Goal: Information Seeking & Learning: Learn about a topic

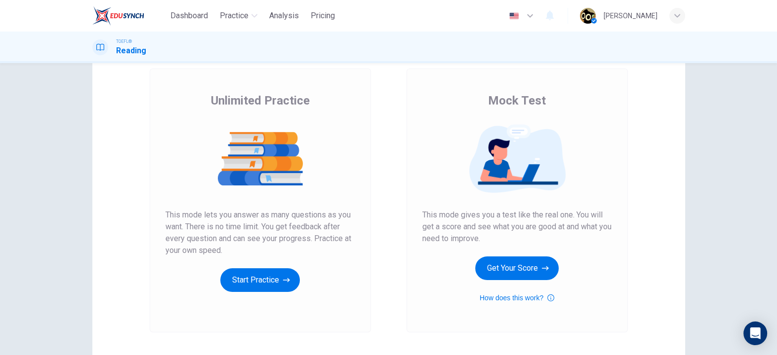
scroll to position [53, 0]
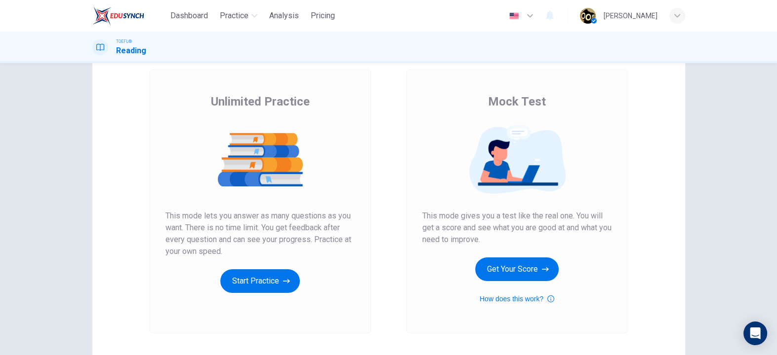
drag, startPoint x: 498, startPoint y: 99, endPoint x: 527, endPoint y: 98, distance: 29.1
click at [527, 98] on span "Mock Test" at bounding box center [517, 102] width 58 height 16
drag, startPoint x: 453, startPoint y: 100, endPoint x: 514, endPoint y: 100, distance: 61.2
click at [514, 100] on div "Mock Test This mode gives you a test like the real one. You will get a score an…" at bounding box center [517, 199] width 190 height 211
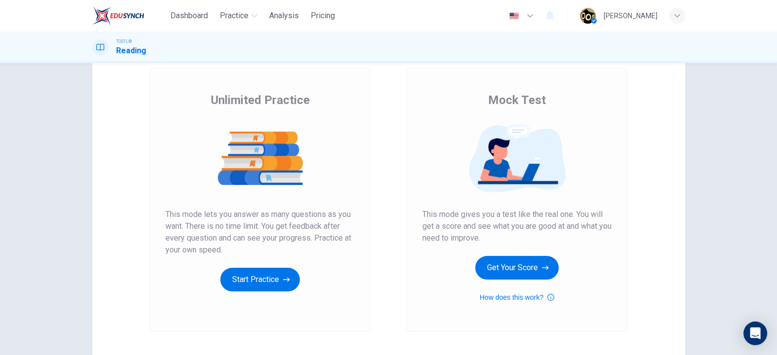
scroll to position [56, 0]
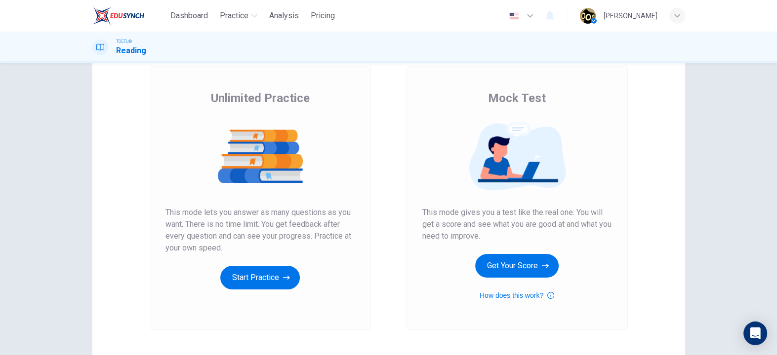
click at [427, 161] on img at bounding box center [517, 156] width 190 height 69
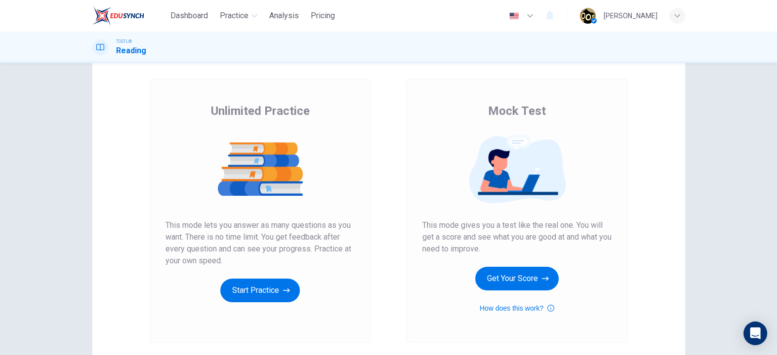
scroll to position [48, 0]
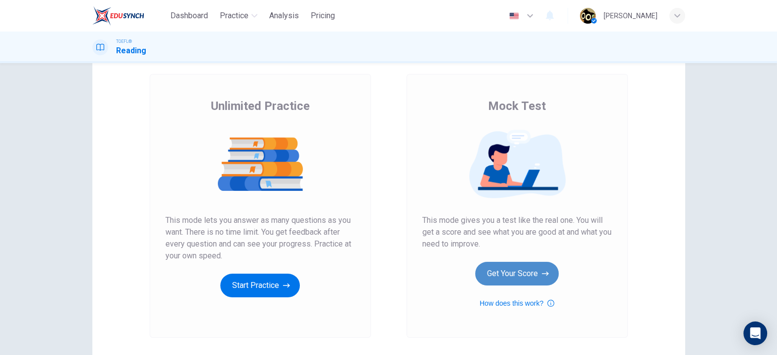
click at [501, 271] on button "Get Your Score" at bounding box center [516, 274] width 83 height 24
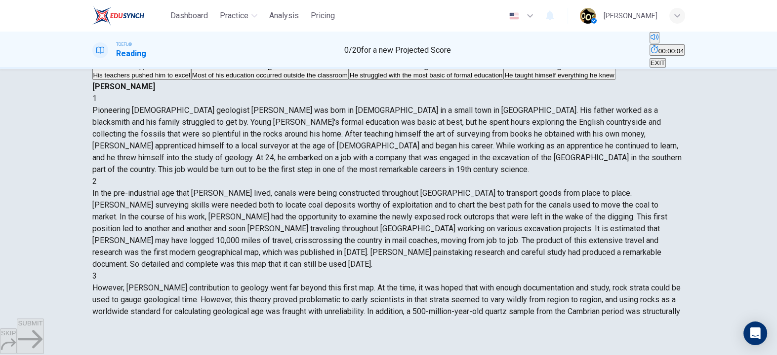
scroll to position [31, 0]
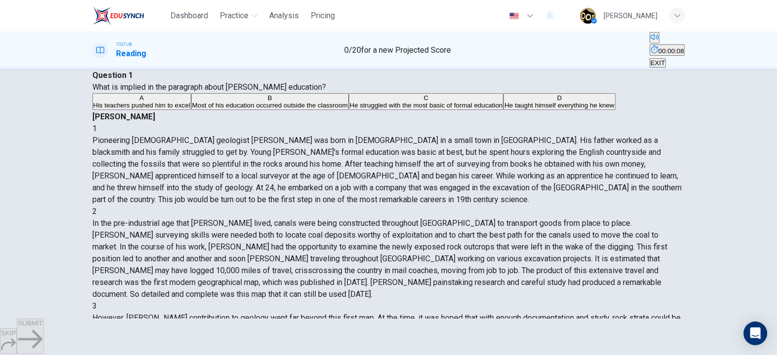
drag, startPoint x: 421, startPoint y: 97, endPoint x: 500, endPoint y: 101, distance: 79.1
click at [500, 136] on span "Pioneering [DEMOGRAPHIC_DATA] geologist [PERSON_NAME] was born in [DEMOGRAPHIC_…" at bounding box center [386, 170] width 589 height 69
drag, startPoint x: 129, startPoint y: 100, endPoint x: 208, endPoint y: 102, distance: 79.5
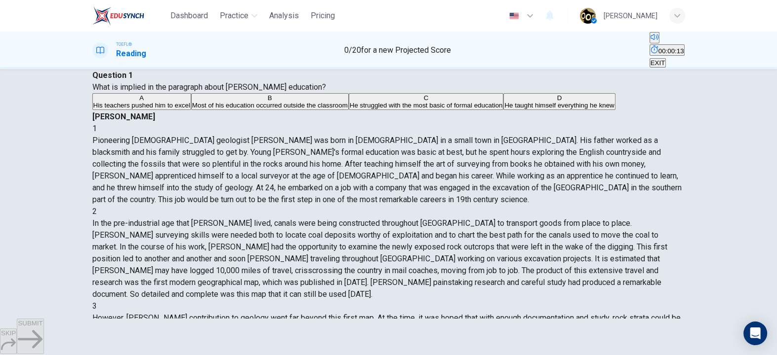
click at [208, 92] on span "What is implied in the paragraph about [PERSON_NAME] education?" at bounding box center [209, 86] width 234 height 9
drag, startPoint x: 238, startPoint y: 102, endPoint x: 321, endPoint y: 97, distance: 83.6
click at [321, 92] on span "What is implied in the paragraph about [PERSON_NAME] education?" at bounding box center [209, 86] width 234 height 9
drag, startPoint x: 423, startPoint y: 100, endPoint x: 485, endPoint y: 103, distance: 61.8
click at [485, 136] on span "Pioneering [DEMOGRAPHIC_DATA] geologist [PERSON_NAME] was born in [DEMOGRAPHIC_…" at bounding box center [386, 170] width 589 height 69
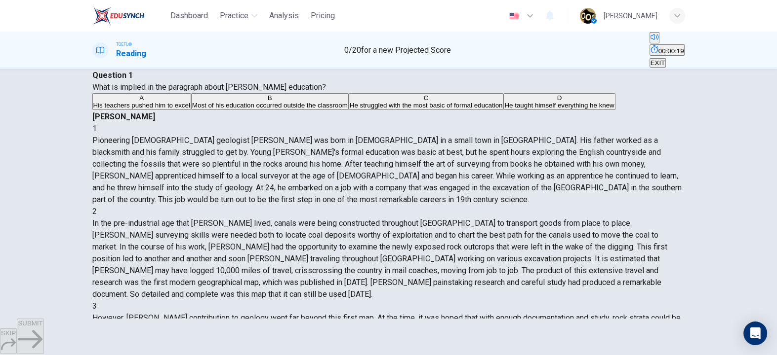
drag, startPoint x: 416, startPoint y: 112, endPoint x: 440, endPoint y: 113, distance: 23.7
click at [440, 123] on div "1 Pioneering [DEMOGRAPHIC_DATA] geologist [PERSON_NAME] was born in [DEMOGRAPHI…" at bounding box center [388, 164] width 592 height 83
drag, startPoint x: 469, startPoint y: 114, endPoint x: 527, endPoint y: 118, distance: 58.9
click at [527, 123] on div "1 Pioneering [DEMOGRAPHIC_DATA] geologist [PERSON_NAME] was born in [DEMOGRAPHI…" at bounding box center [388, 164] width 592 height 83
drag, startPoint x: 401, startPoint y: 128, endPoint x: 419, endPoint y: 126, distance: 17.8
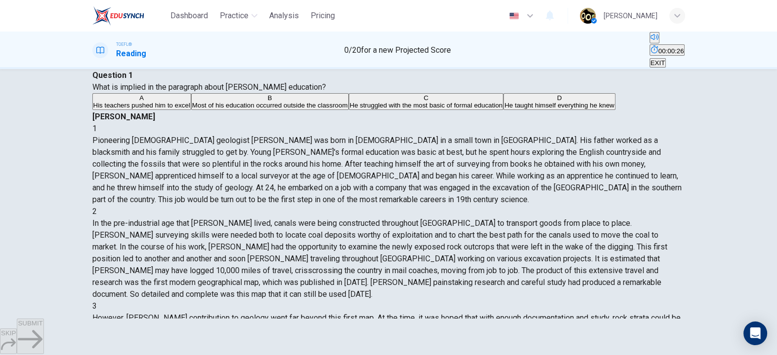
click at [419, 136] on span "Pioneering [DEMOGRAPHIC_DATA] geologist [PERSON_NAME] was born in [DEMOGRAPHIC_…" at bounding box center [386, 170] width 589 height 69
drag, startPoint x: 430, startPoint y: 126, endPoint x: 497, endPoint y: 134, distance: 67.1
click at [497, 136] on span "Pioneering [DEMOGRAPHIC_DATA] geologist [PERSON_NAME] was born in [DEMOGRAPHIC_…" at bounding box center [386, 170] width 589 height 69
drag, startPoint x: 518, startPoint y: 128, endPoint x: 590, endPoint y: 130, distance: 71.6
click at [590, 130] on div "1 Pioneering [DEMOGRAPHIC_DATA] geologist [PERSON_NAME] was born in [DEMOGRAPHI…" at bounding box center [388, 164] width 592 height 83
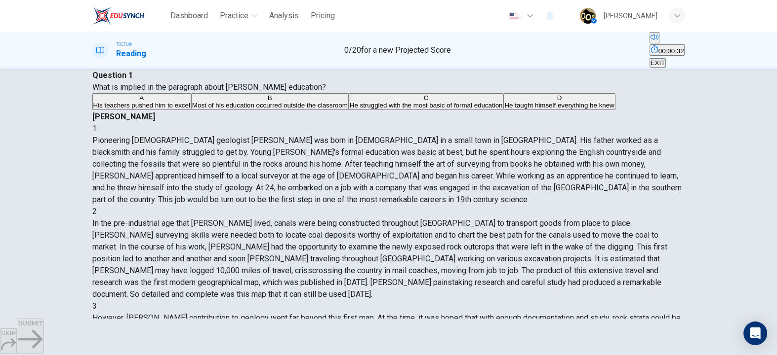
drag, startPoint x: 404, startPoint y: 136, endPoint x: 445, endPoint y: 136, distance: 41.0
click at [445, 136] on span "Pioneering [DEMOGRAPHIC_DATA] geologist [PERSON_NAME] was born in [DEMOGRAPHIC_…" at bounding box center [386, 170] width 589 height 69
drag, startPoint x: 445, startPoint y: 136, endPoint x: 491, endPoint y: 139, distance: 46.0
click at [491, 139] on span "Pioneering [DEMOGRAPHIC_DATA] geologist [PERSON_NAME] was born in [DEMOGRAPHIC_…" at bounding box center [386, 170] width 589 height 69
drag, startPoint x: 514, startPoint y: 141, endPoint x: 561, endPoint y: 141, distance: 46.9
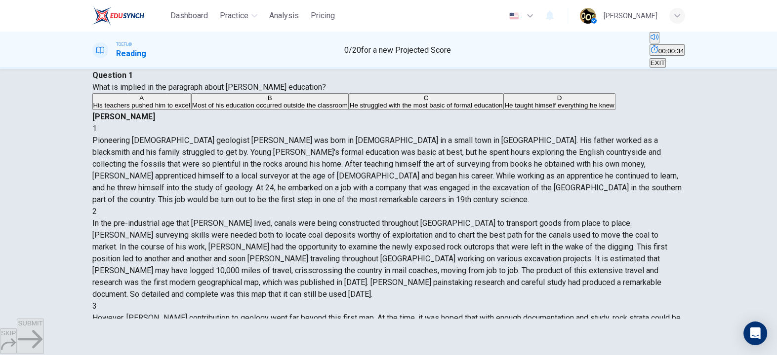
click at [561, 141] on span "Pioneering [DEMOGRAPHIC_DATA] geologist [PERSON_NAME] was born in [DEMOGRAPHIC_…" at bounding box center [386, 170] width 589 height 69
drag, startPoint x: 589, startPoint y: 137, endPoint x: 641, endPoint y: 141, distance: 52.0
click at [641, 141] on span "Pioneering [DEMOGRAPHIC_DATA] geologist [PERSON_NAME] was born in [DEMOGRAPHIC_…" at bounding box center [386, 170] width 589 height 69
drag, startPoint x: 398, startPoint y: 150, endPoint x: 467, endPoint y: 159, distance: 69.3
click at [467, 159] on div "[PERSON_NAME] 1 Pioneering [DEMOGRAPHIC_DATA] geologist [PERSON_NAME] was born …" at bounding box center [388, 318] width 592 height 415
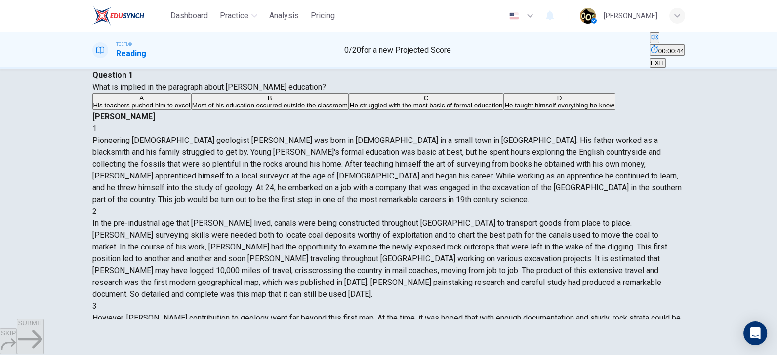
drag, startPoint x: 506, startPoint y: 164, endPoint x: 557, endPoint y: 168, distance: 51.0
click at [557, 168] on div "1 Pioneering [DEMOGRAPHIC_DATA] geologist [PERSON_NAME] was born in [DEMOGRAPHI…" at bounding box center [388, 164] width 592 height 83
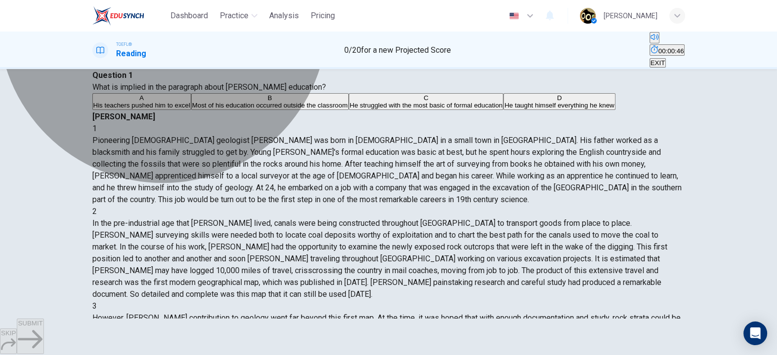
click at [503, 110] on button "D He taught himself everything he knew" at bounding box center [559, 101] width 112 height 17
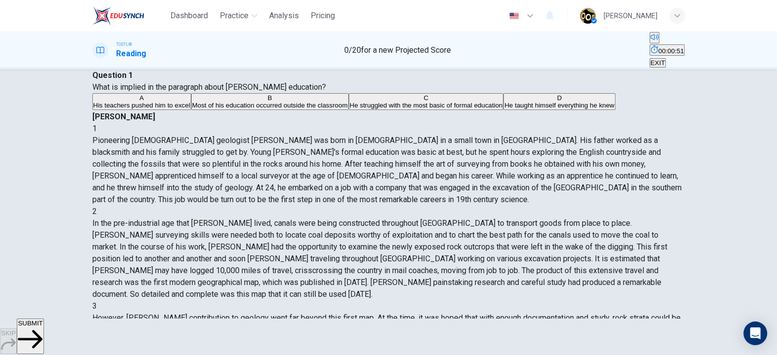
drag, startPoint x: 554, startPoint y: 160, endPoint x: 568, endPoint y: 160, distance: 13.8
click at [568, 160] on span "Pioneering [DEMOGRAPHIC_DATA] geologist [PERSON_NAME] was born in [DEMOGRAPHIC_…" at bounding box center [386, 170] width 589 height 69
drag, startPoint x: 574, startPoint y: 163, endPoint x: 651, endPoint y: 164, distance: 77.0
click at [651, 164] on span "Pioneering [DEMOGRAPHIC_DATA] geologist [PERSON_NAME] was born in [DEMOGRAPHIC_…" at bounding box center [386, 170] width 589 height 69
drag, startPoint x: 403, startPoint y: 176, endPoint x: 434, endPoint y: 178, distance: 31.6
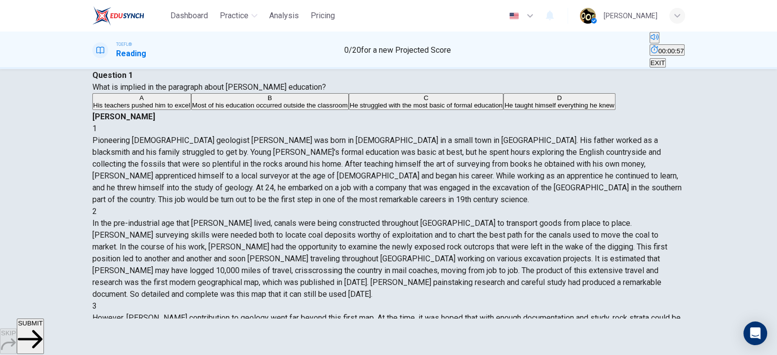
click at [434, 178] on span "Pioneering [DEMOGRAPHIC_DATA] geologist [PERSON_NAME] was born in [DEMOGRAPHIC_…" at bounding box center [386, 170] width 589 height 69
click at [488, 197] on span "Pioneering [DEMOGRAPHIC_DATA] geologist [PERSON_NAME] was born in [DEMOGRAPHIC_…" at bounding box center [386, 170] width 589 height 69
drag, startPoint x: 531, startPoint y: 209, endPoint x: 561, endPoint y: 224, distance: 33.6
click at [561, 204] on span "Pioneering [DEMOGRAPHIC_DATA] geologist [PERSON_NAME] was born in [DEMOGRAPHIC_…" at bounding box center [386, 170] width 589 height 69
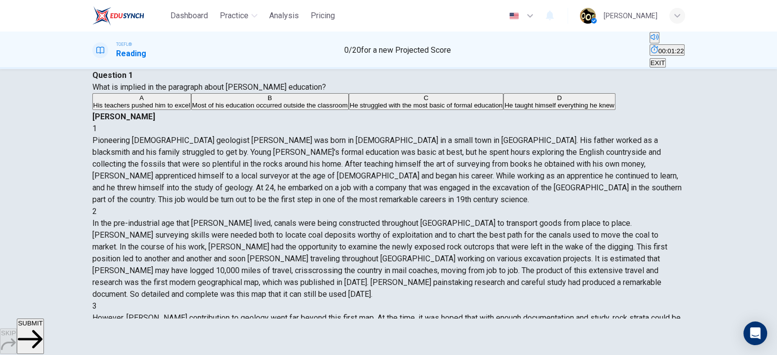
click at [561, 204] on span "Pioneering [DEMOGRAPHIC_DATA] geologist [PERSON_NAME] was born in [DEMOGRAPHIC_…" at bounding box center [386, 170] width 589 height 69
click at [486, 204] on span "Pioneering [DEMOGRAPHIC_DATA] geologist [PERSON_NAME] was born in [DEMOGRAPHIC_…" at bounding box center [386, 170] width 589 height 69
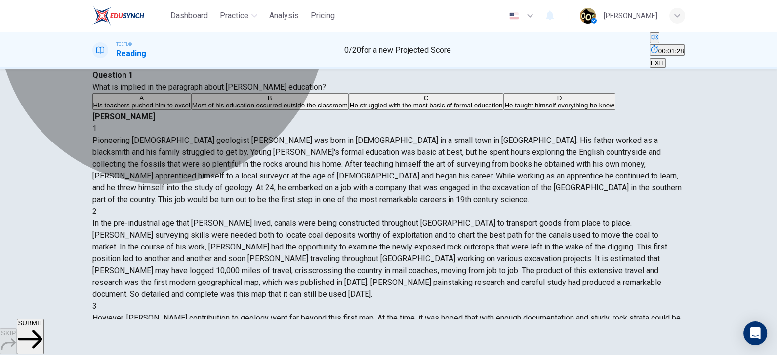
click at [271, 110] on button "B Most of his education occurred outside the classroom" at bounding box center [270, 101] width 158 height 17
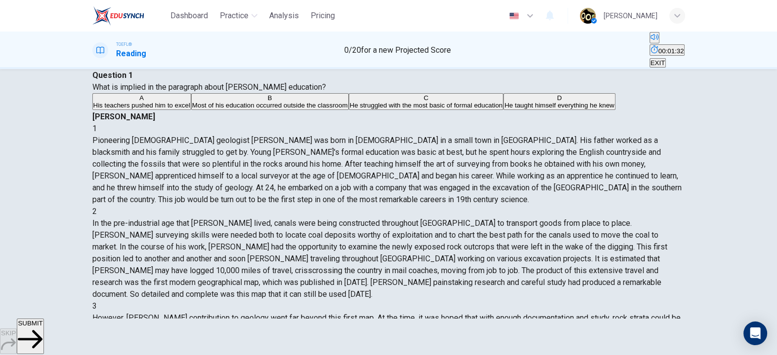
drag, startPoint x: 546, startPoint y: 172, endPoint x: 627, endPoint y: 178, distance: 81.2
click at [627, 178] on span "Pioneering [DEMOGRAPHIC_DATA] geologist [PERSON_NAME] was born in [DEMOGRAPHIC_…" at bounding box center [386, 170] width 589 height 69
drag, startPoint x: 418, startPoint y: 187, endPoint x: 431, endPoint y: 184, distance: 13.2
click at [431, 184] on span "Pioneering [DEMOGRAPHIC_DATA] geologist [PERSON_NAME] was born in [DEMOGRAPHIC_…" at bounding box center [386, 170] width 589 height 69
drag, startPoint x: 490, startPoint y: 150, endPoint x: 617, endPoint y: 148, distance: 126.4
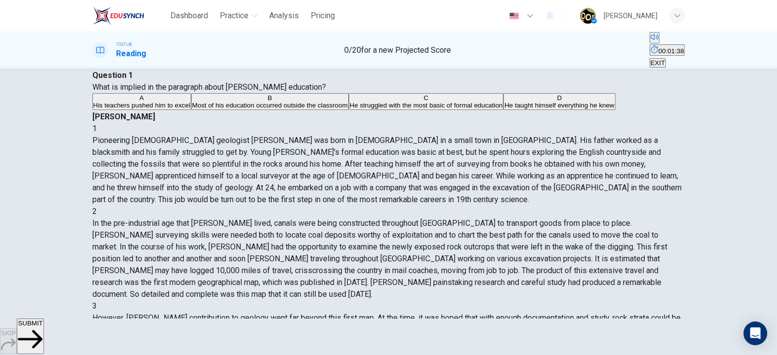
click at [617, 148] on span "Pioneering [DEMOGRAPHIC_DATA] geologist [PERSON_NAME] was born in [DEMOGRAPHIC_…" at bounding box center [386, 170] width 589 height 69
drag, startPoint x: 402, startPoint y: 161, endPoint x: 493, endPoint y: 162, distance: 90.9
click at [493, 162] on span "Pioneering [DEMOGRAPHIC_DATA] geologist [PERSON_NAME] was born in [DEMOGRAPHIC_…" at bounding box center [386, 170] width 589 height 69
drag, startPoint x: 497, startPoint y: 162, endPoint x: 592, endPoint y: 157, distance: 95.4
click at [592, 157] on div "1 Pioneering [DEMOGRAPHIC_DATA] geologist [PERSON_NAME] was born in [DEMOGRAPHI…" at bounding box center [388, 164] width 592 height 83
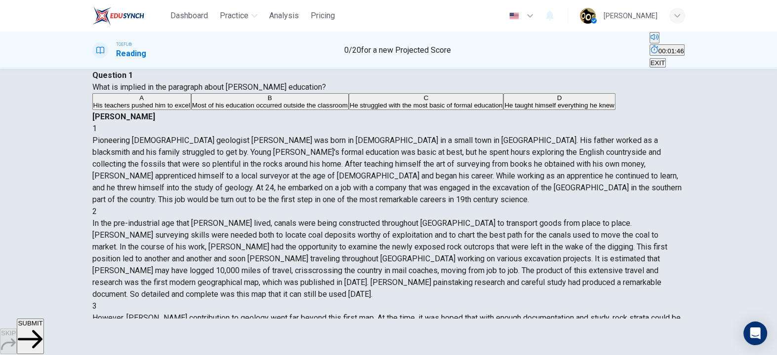
click at [42, 327] on span "SUBMIT" at bounding box center [30, 323] width 25 height 7
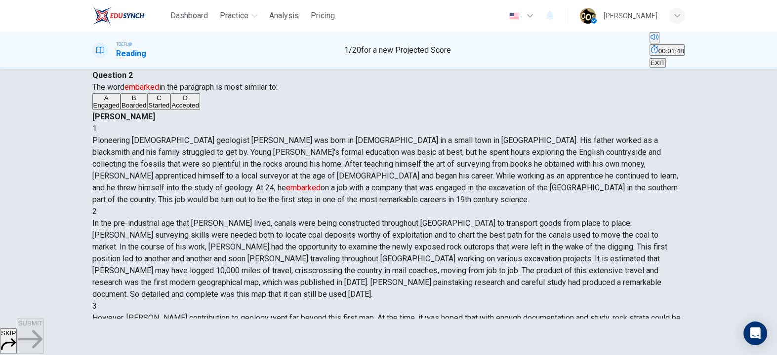
drag, startPoint x: 157, startPoint y: 102, endPoint x: 215, endPoint y: 105, distance: 58.8
click at [215, 92] on span "The word embarked in the paragraph is most similar to:" at bounding box center [184, 86] width 185 height 9
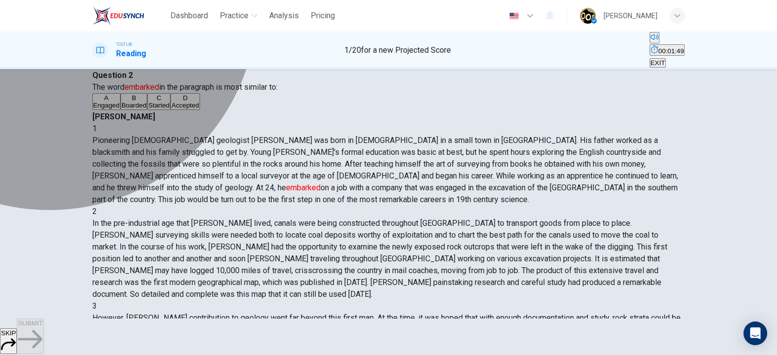
click at [147, 110] on button "B Boarded" at bounding box center [133, 101] width 27 height 17
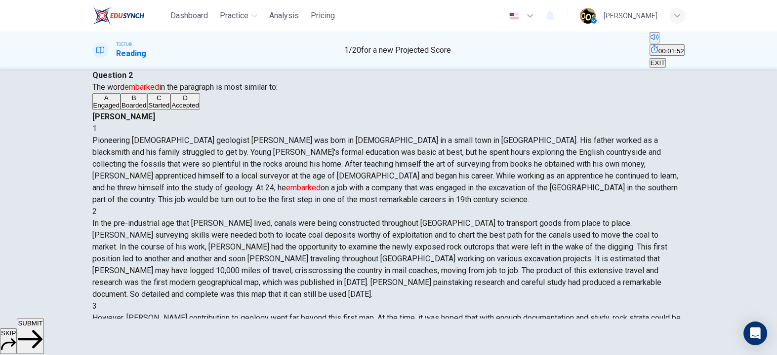
drag, startPoint x: 590, startPoint y: 190, endPoint x: 634, endPoint y: 196, distance: 44.8
click at [634, 196] on span "Pioneering [DEMOGRAPHIC_DATA] geologist [PERSON_NAME] was born in [DEMOGRAPHIC_…" at bounding box center [385, 170] width 586 height 69
drag, startPoint x: 406, startPoint y: 200, endPoint x: 512, endPoint y: 199, distance: 105.7
click at [512, 199] on span "Pioneering [DEMOGRAPHIC_DATA] geologist [PERSON_NAME] was born in [DEMOGRAPHIC_…" at bounding box center [385, 170] width 586 height 69
drag, startPoint x: 512, startPoint y: 199, endPoint x: 614, endPoint y: 194, distance: 101.9
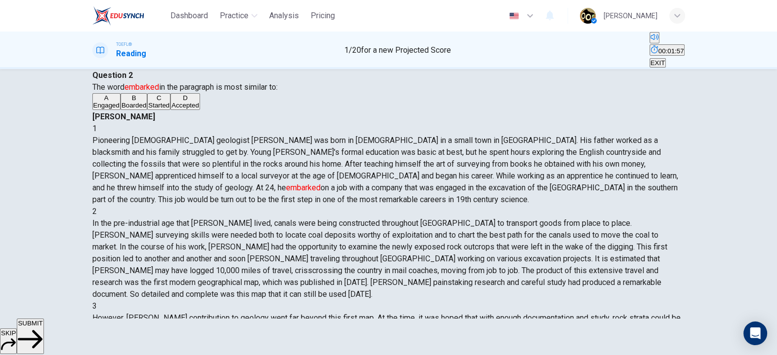
click at [614, 194] on div "1 Pioneering [DEMOGRAPHIC_DATA] geologist [PERSON_NAME] was born in [DEMOGRAPHI…" at bounding box center [388, 164] width 592 height 83
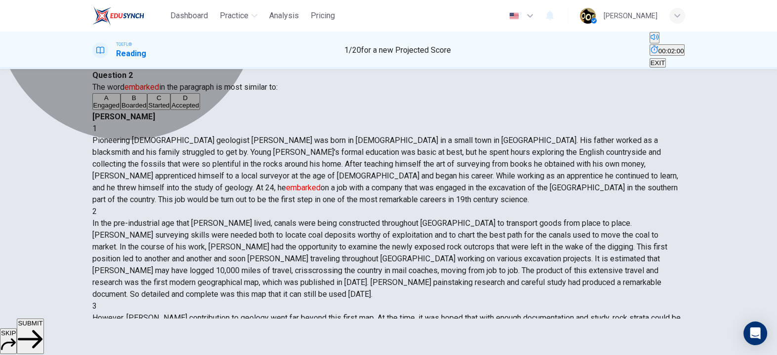
click at [170, 110] on button "C Started" at bounding box center [158, 101] width 23 height 17
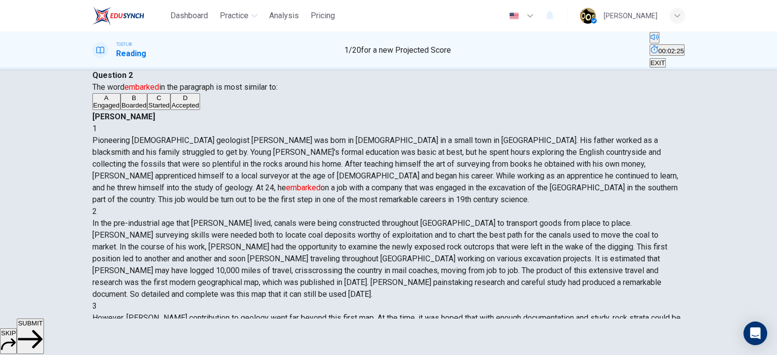
drag, startPoint x: 440, startPoint y: 276, endPoint x: 478, endPoint y: 286, distance: 39.4
click at [478, 286] on span "In the pre-industrial age that [PERSON_NAME] lived, canals were being construct…" at bounding box center [379, 259] width 575 height 80
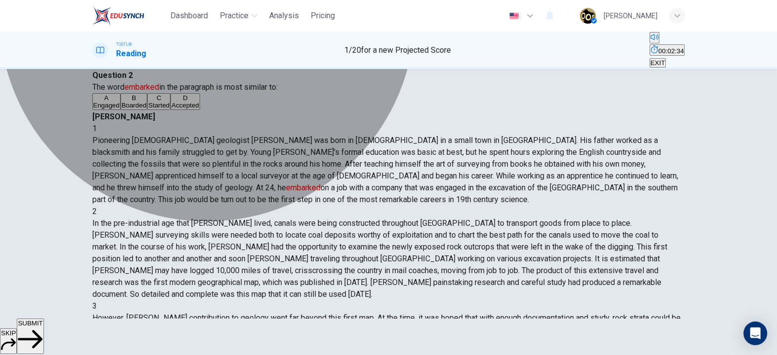
click at [120, 110] on button "A Engaged" at bounding box center [106, 101] width 28 height 17
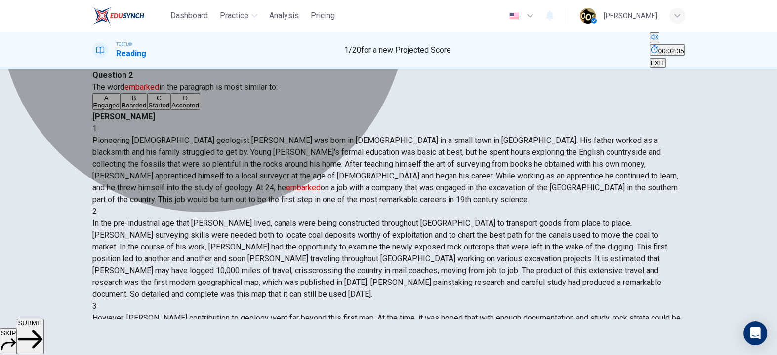
click at [170, 110] on button "C Started" at bounding box center [158, 101] width 23 height 17
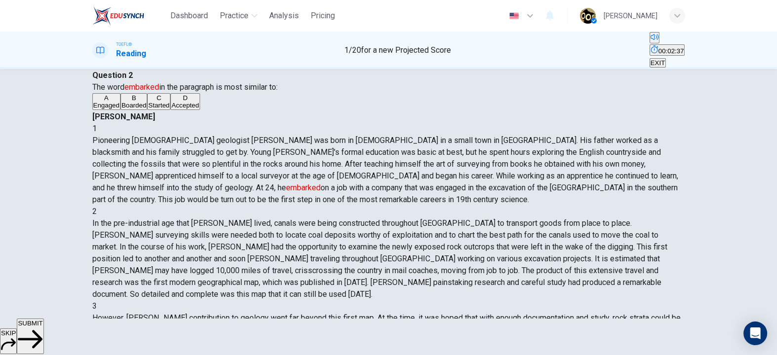
click at [42, 327] on span "SUBMIT" at bounding box center [30, 323] width 25 height 7
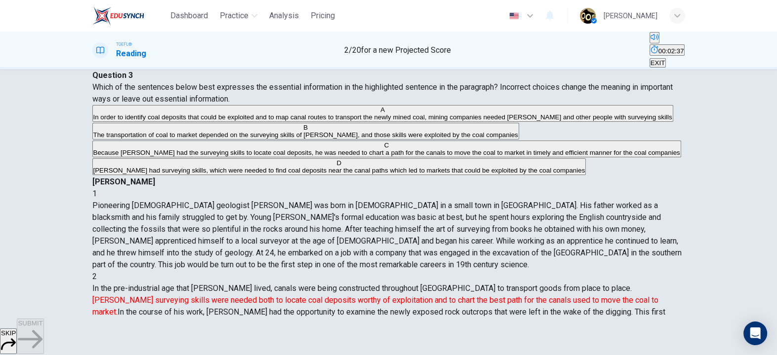
scroll to position [120, 0]
drag, startPoint x: 145, startPoint y: 100, endPoint x: 274, endPoint y: 101, distance: 128.4
click at [274, 101] on span "Which of the sentences below best expresses the essential information in the hi…" at bounding box center [382, 92] width 580 height 21
drag, startPoint x: 274, startPoint y: 101, endPoint x: 303, endPoint y: 102, distance: 29.2
click at [303, 102] on span "Which of the sentences below best expresses the essential information in the hi…" at bounding box center [382, 92] width 580 height 21
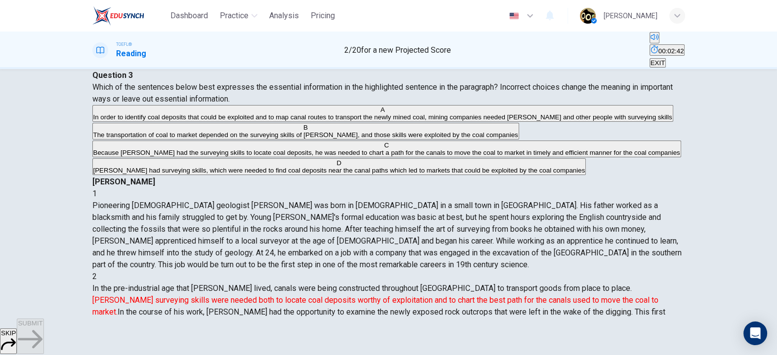
drag, startPoint x: 109, startPoint y: 114, endPoint x: 241, endPoint y: 112, distance: 132.3
click at [241, 104] on span "Which of the sentences below best expresses the essential information in the hi…" at bounding box center [382, 92] width 580 height 21
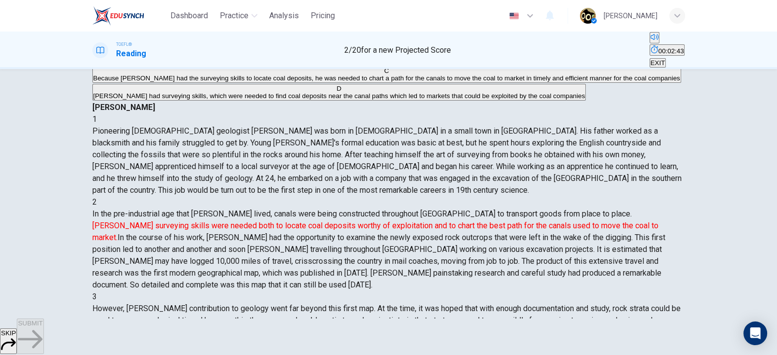
scroll to position [88, 0]
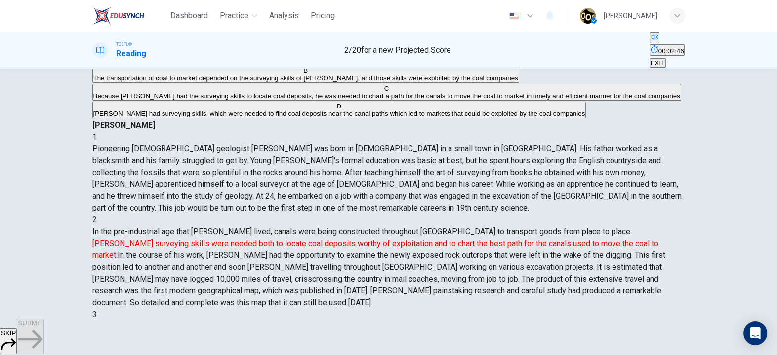
drag, startPoint x: 606, startPoint y: 86, endPoint x: 653, endPoint y: 81, distance: 47.1
click at [653, 239] on font "[PERSON_NAME] surveying skills were needed both to locate coal deposits worthy …" at bounding box center [375, 249] width 566 height 21
drag, startPoint x: 401, startPoint y: 95, endPoint x: 433, endPoint y: 95, distance: 32.1
click at [433, 239] on font "[PERSON_NAME] surveying skills were needed both to locate coal deposits worthy …" at bounding box center [375, 249] width 566 height 21
drag, startPoint x: 433, startPoint y: 95, endPoint x: 490, endPoint y: 93, distance: 56.8
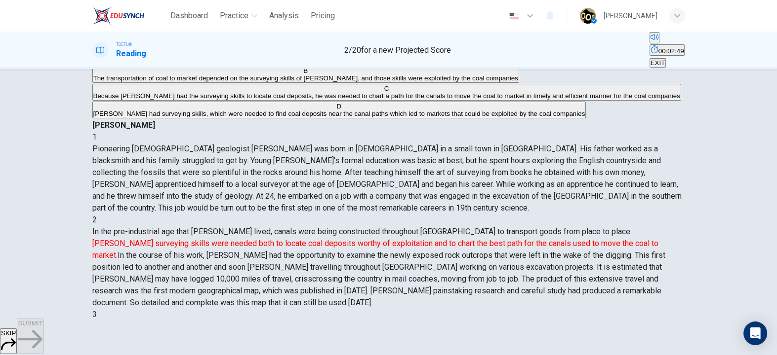
click at [490, 239] on font "[PERSON_NAME] surveying skills were needed both to locate coal deposits worthy …" at bounding box center [375, 249] width 566 height 21
drag, startPoint x: 490, startPoint y: 93, endPoint x: 545, endPoint y: 96, distance: 55.4
click at [545, 239] on font "[PERSON_NAME] surveying skills were needed both to locate coal deposits worthy …" at bounding box center [375, 249] width 566 height 21
drag, startPoint x: 545, startPoint y: 96, endPoint x: 614, endPoint y: 94, distance: 69.1
click at [614, 239] on font "[PERSON_NAME] surveying skills were needed both to locate coal deposits worthy …" at bounding box center [375, 249] width 566 height 21
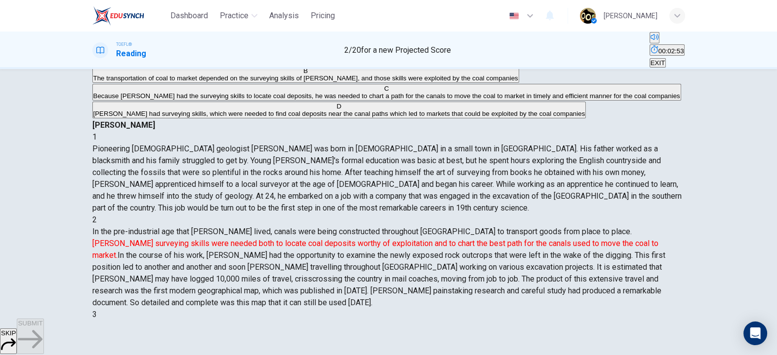
drag, startPoint x: 614, startPoint y: 94, endPoint x: 653, endPoint y: 90, distance: 39.2
click at [653, 214] on div "2 In the pre-industrial age that [PERSON_NAME] lived, canals were being constru…" at bounding box center [388, 261] width 592 height 95
drag, startPoint x: 408, startPoint y: 107, endPoint x: 464, endPoint y: 110, distance: 56.4
click at [464, 239] on font "[PERSON_NAME] surveying skills were needed both to locate coal deposits worthy …" at bounding box center [375, 249] width 566 height 21
drag, startPoint x: 464, startPoint y: 110, endPoint x: 524, endPoint y: 108, distance: 60.3
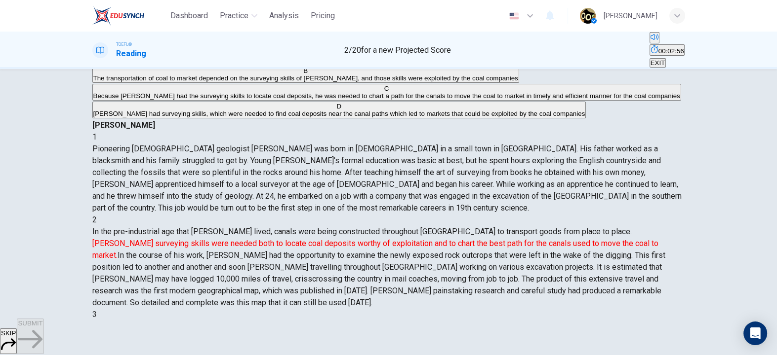
click at [524, 239] on font "[PERSON_NAME] surveying skills were needed both to locate coal deposits worthy …" at bounding box center [375, 249] width 566 height 21
drag, startPoint x: 524, startPoint y: 108, endPoint x: 565, endPoint y: 109, distance: 40.5
click at [565, 239] on font "[PERSON_NAME] surveying skills were needed both to locate coal deposits worthy …" at bounding box center [375, 249] width 566 height 21
drag, startPoint x: 609, startPoint y: 81, endPoint x: 648, endPoint y: 82, distance: 39.0
click at [648, 239] on font "[PERSON_NAME] surveying skills were needed both to locate coal deposits worthy …" at bounding box center [375, 249] width 566 height 21
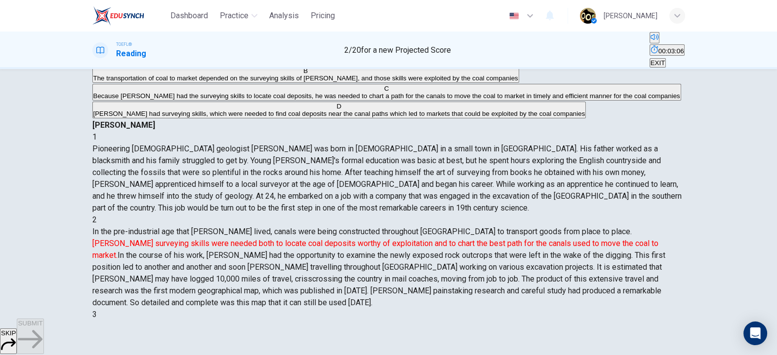
drag, startPoint x: 405, startPoint y: 93, endPoint x: 483, endPoint y: 98, distance: 78.7
click at [483, 239] on font "[PERSON_NAME] surveying skills were needed both to locate coal deposits worthy …" at bounding box center [375, 249] width 566 height 21
drag, startPoint x: 502, startPoint y: 98, endPoint x: 526, endPoint y: 97, distance: 24.2
click at [526, 239] on font "[PERSON_NAME] surveying skills were needed both to locate coal deposits worthy …" at bounding box center [375, 249] width 566 height 21
drag, startPoint x: 526, startPoint y: 97, endPoint x: 589, endPoint y: 100, distance: 62.8
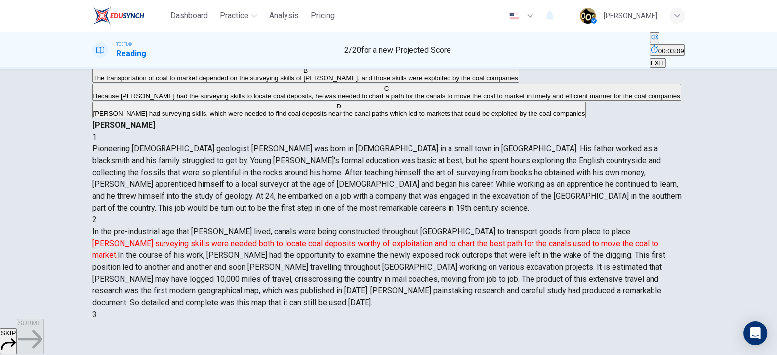
click at [589, 214] on div "2 In the pre-industrial age that [PERSON_NAME] lived, canals were being constru…" at bounding box center [388, 261] width 592 height 95
drag, startPoint x: 401, startPoint y: 106, endPoint x: 440, endPoint y: 109, distance: 38.7
click at [440, 239] on font "[PERSON_NAME] surveying skills were needed both to locate coal deposits worthy …" at bounding box center [375, 249] width 566 height 21
drag, startPoint x: 448, startPoint y: 106, endPoint x: 517, endPoint y: 109, distance: 69.2
click at [517, 239] on font "[PERSON_NAME] surveying skills were needed both to locate coal deposits worthy …" at bounding box center [375, 249] width 566 height 21
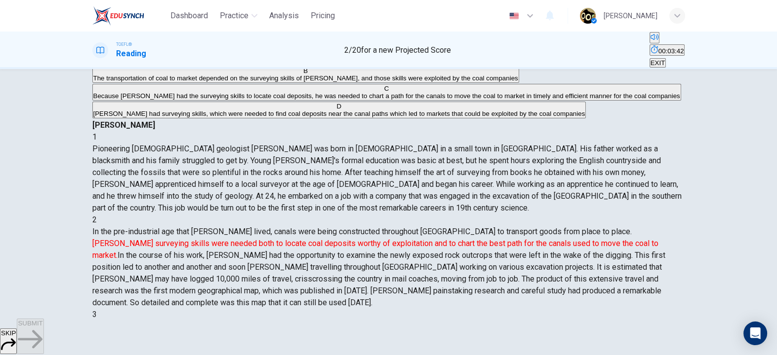
drag, startPoint x: 590, startPoint y: 98, endPoint x: 627, endPoint y: 96, distance: 37.1
click at [627, 239] on font "[PERSON_NAME] surveying skills were needed both to locate coal deposits worthy …" at bounding box center [375, 249] width 566 height 21
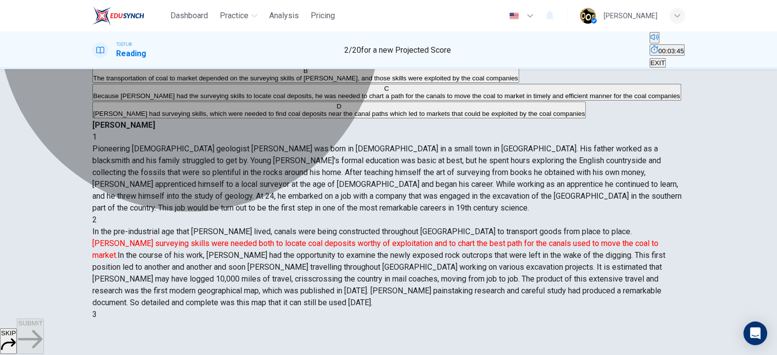
click at [299, 100] on span "Because [PERSON_NAME] had the surveying skills to locate coal deposits, he was …" at bounding box center [386, 95] width 587 height 7
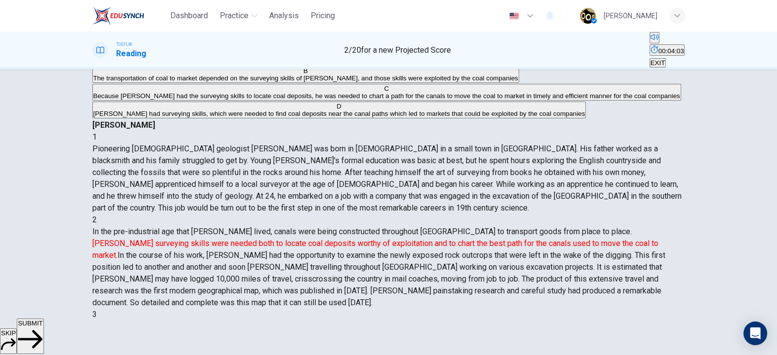
click at [329, 118] on span "[PERSON_NAME] had surveying skills, which were needed to find coal deposits nea…" at bounding box center [339, 113] width 492 height 7
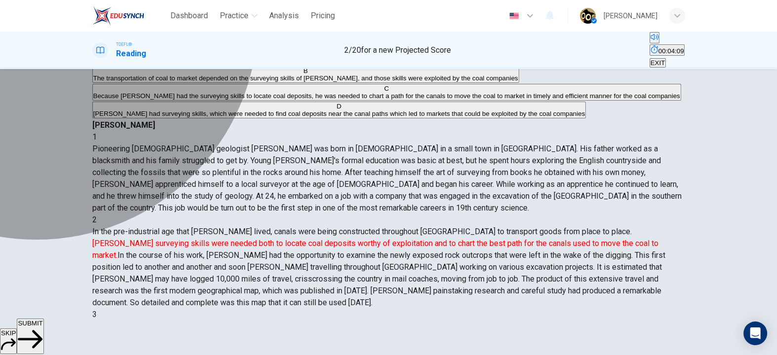
drag, startPoint x: 146, startPoint y: 265, endPoint x: 200, endPoint y: 266, distance: 54.3
click at [200, 118] on span "[PERSON_NAME] had surveying skills, which were needed to find coal deposits nea…" at bounding box center [339, 113] width 492 height 7
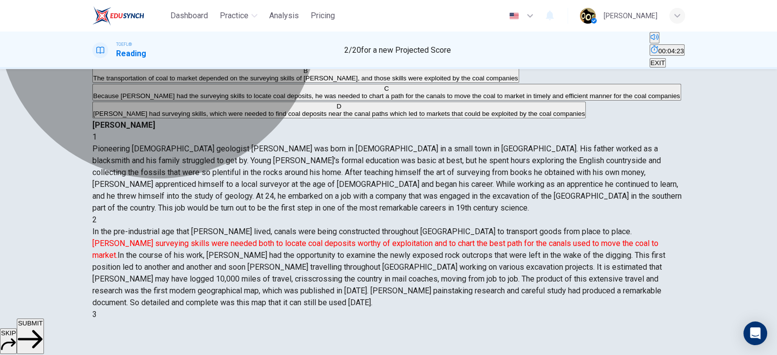
click at [267, 64] on span "In order to identify coal deposits that could be exploited and to map canal rou…" at bounding box center [382, 60] width 579 height 7
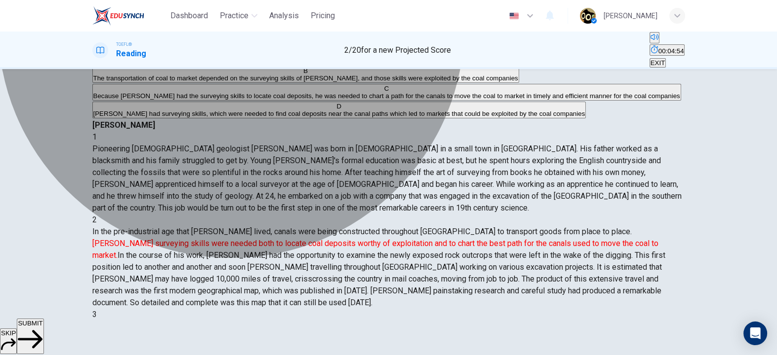
click at [340, 100] on span "Because [PERSON_NAME] had the surveying skills to locate coal deposits, he was …" at bounding box center [386, 95] width 587 height 7
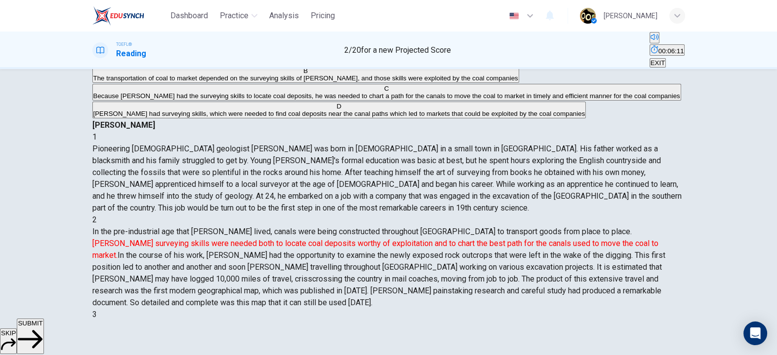
click at [42, 327] on span "SUBMIT" at bounding box center [30, 323] width 25 height 7
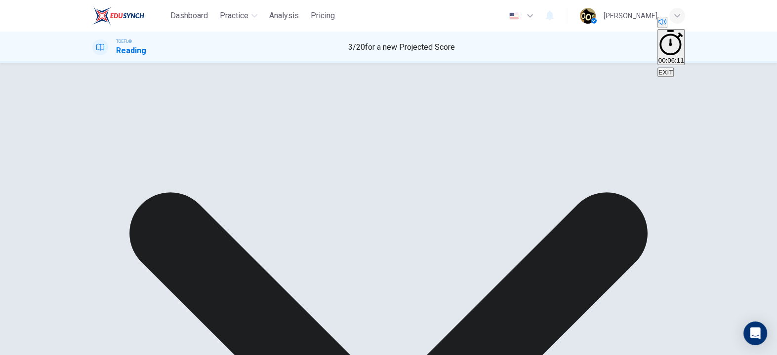
click at [297, 108] on div "A In order to identify coal deposits that could be exploited and to map canal r…" at bounding box center [388, 77] width 592 height 71
drag, startPoint x: 297, startPoint y: 108, endPoint x: 329, endPoint y: 115, distance: 32.2
click at [329, 114] on div "A In order to identify coal deposits that could be exploited and to map canal r…" at bounding box center [388, 77] width 592 height 71
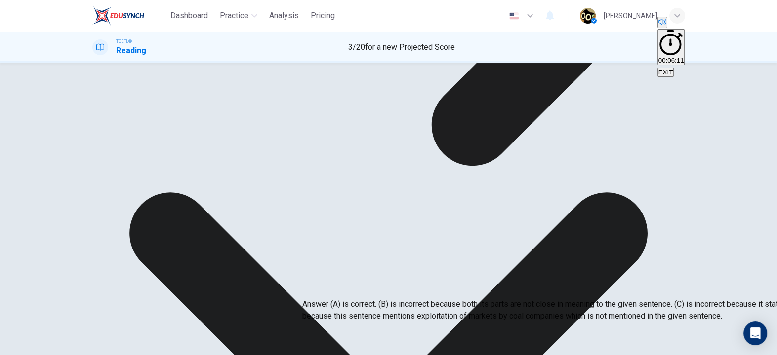
drag, startPoint x: 342, startPoint y: 268, endPoint x: 446, endPoint y: 275, distance: 104.9
click at [446, 299] on p "Answer (A) is correct. (B) is incorrect because both its parts are not close in…" at bounding box center [690, 311] width 777 height 24
drag, startPoint x: 331, startPoint y: 277, endPoint x: 431, endPoint y: 272, distance: 99.4
click at [431, 299] on p "Answer (A) is correct. (B) is incorrect because both its parts are not close in…" at bounding box center [690, 311] width 777 height 24
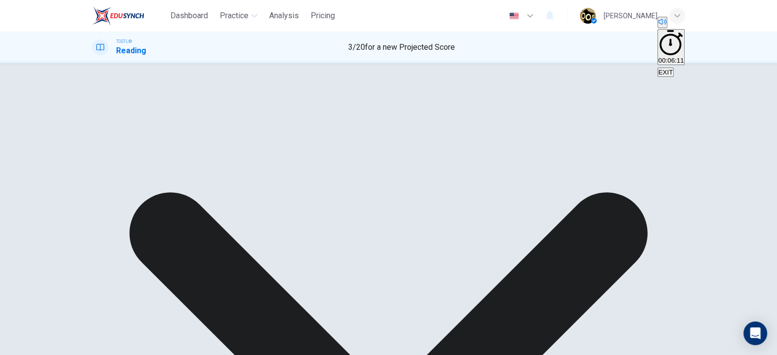
drag, startPoint x: 134, startPoint y: 99, endPoint x: 184, endPoint y: 99, distance: 49.9
click at [184, 99] on div "A In order to identify coal deposits that could be exploited and to map canal r…" at bounding box center [388, 77] width 592 height 71
drag, startPoint x: 206, startPoint y: 101, endPoint x: 261, endPoint y: 102, distance: 54.8
click at [261, 102] on div "A In order to identify coal deposits that could be exploited and to map canal r…" at bounding box center [388, 77] width 592 height 71
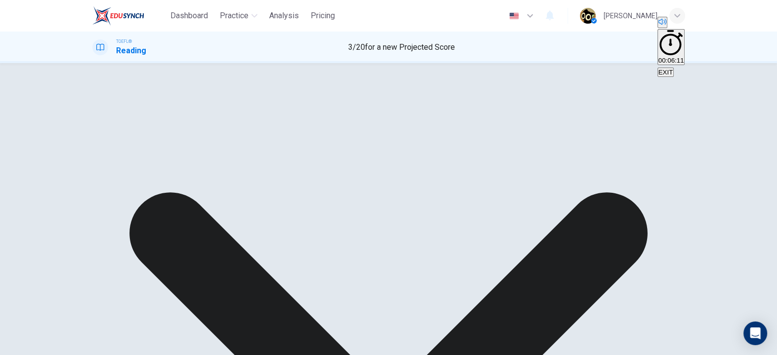
drag, startPoint x: 262, startPoint y: 115, endPoint x: 311, endPoint y: 112, distance: 49.5
click at [311, 112] on div "A In order to identify coal deposits that could be exploited and to map canal r…" at bounding box center [388, 77] width 592 height 71
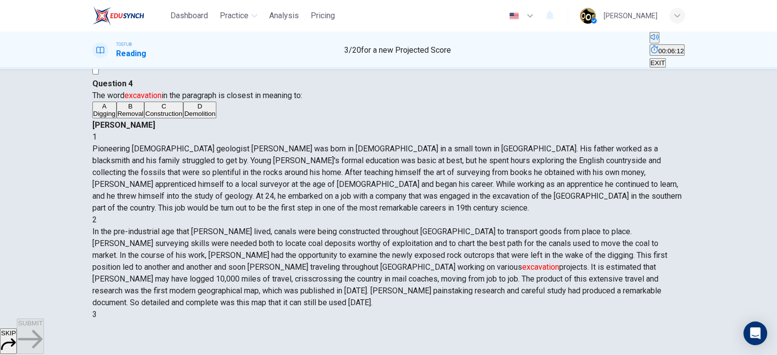
scroll to position [22, 0]
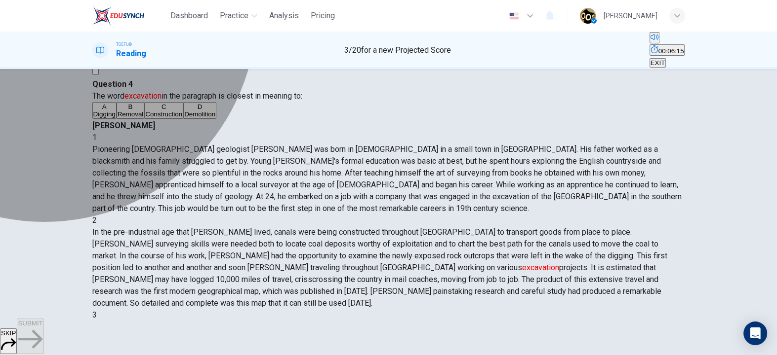
click at [116, 118] on span "Digging" at bounding box center [104, 114] width 22 height 7
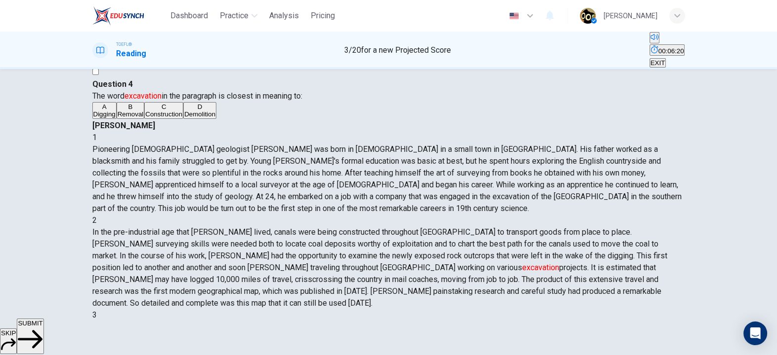
click at [42, 327] on span "SUBMIT" at bounding box center [30, 323] width 25 height 7
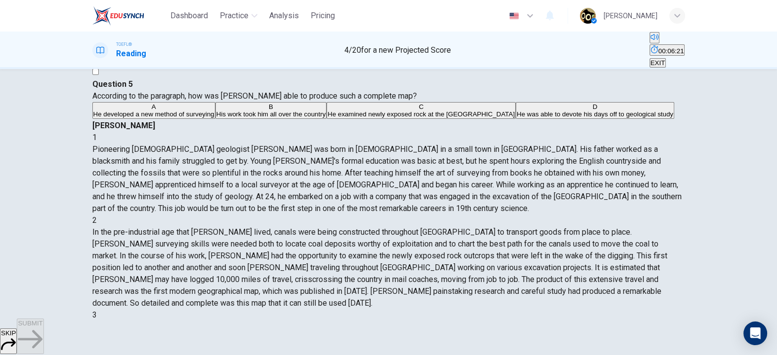
drag, startPoint x: 220, startPoint y: 108, endPoint x: 337, endPoint y: 110, distance: 117.0
click at [337, 101] on span "According to the paragraph, how was [PERSON_NAME] able to produce such a comple…" at bounding box center [254, 95] width 324 height 9
drag, startPoint x: 474, startPoint y: 111, endPoint x: 540, endPoint y: 112, distance: 65.7
click at [540, 228] on span "In the pre-industrial age that [PERSON_NAME] lived, canals were being construct…" at bounding box center [379, 268] width 575 height 80
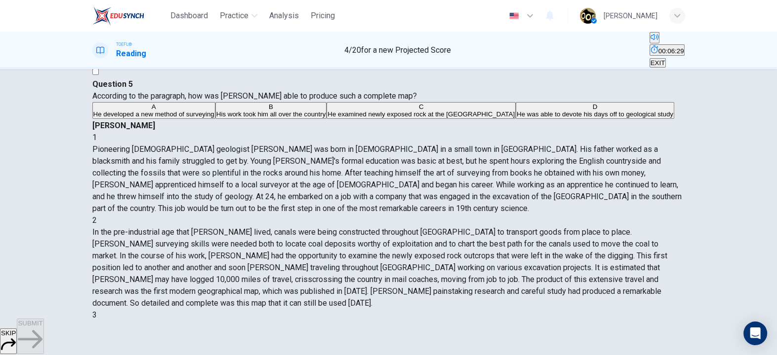
drag, startPoint x: 546, startPoint y: 113, endPoint x: 624, endPoint y: 111, distance: 77.5
click at [624, 228] on span "In the pre-industrial age that [PERSON_NAME] lived, canals were being construct…" at bounding box center [379, 268] width 575 height 80
drag, startPoint x: 422, startPoint y: 129, endPoint x: 486, endPoint y: 130, distance: 64.2
click at [486, 228] on span "In the pre-industrial age that [PERSON_NAME] lived, canals were being construct…" at bounding box center [379, 268] width 575 height 80
drag, startPoint x: 486, startPoint y: 130, endPoint x: 597, endPoint y: 125, distance: 111.7
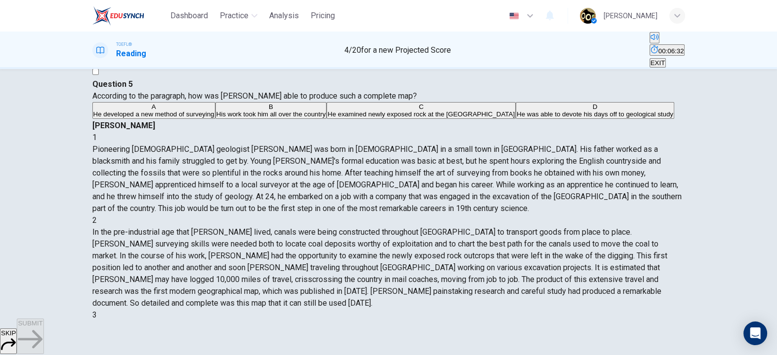
click at [597, 228] on span "In the pre-industrial age that [PERSON_NAME] lived, canals were being construct…" at bounding box center [379, 268] width 575 height 80
drag, startPoint x: 605, startPoint y: 127, endPoint x: 665, endPoint y: 125, distance: 59.8
click at [665, 132] on div "1 Pioneering [DEMOGRAPHIC_DATA] geologist [PERSON_NAME] was born in [DEMOGRAPHI…" at bounding box center [388, 333] width 592 height 403
drag, startPoint x: 402, startPoint y: 137, endPoint x: 468, endPoint y: 137, distance: 65.7
click at [468, 228] on span "In the pre-industrial age that [PERSON_NAME] lived, canals were being construct…" at bounding box center [379, 268] width 575 height 80
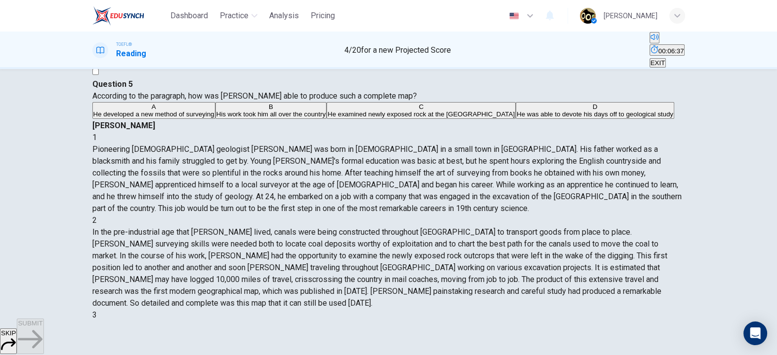
drag, startPoint x: 468, startPoint y: 137, endPoint x: 547, endPoint y: 142, distance: 78.6
click at [547, 228] on span "In the pre-industrial age that [PERSON_NAME] lived, canals were being construct…" at bounding box center [379, 268] width 575 height 80
drag, startPoint x: 547, startPoint y: 142, endPoint x: 626, endPoint y: 141, distance: 79.5
click at [626, 228] on span "In the pre-industrial age that [PERSON_NAME] lived, canals were being construct…" at bounding box center [379, 268] width 575 height 80
drag, startPoint x: 626, startPoint y: 141, endPoint x: 639, endPoint y: 140, distance: 12.9
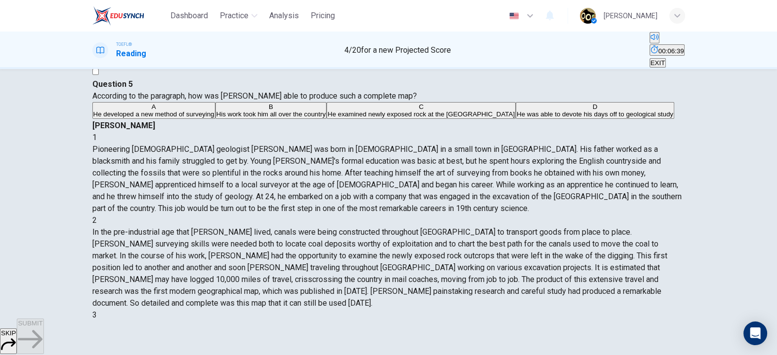
click at [639, 228] on span "In the pre-industrial age that [PERSON_NAME] lived, canals were being construct…" at bounding box center [379, 268] width 575 height 80
drag, startPoint x: 403, startPoint y: 155, endPoint x: 443, endPoint y: 153, distance: 40.1
click at [443, 228] on span "In the pre-industrial age that [PERSON_NAME] lived, canals were being construct…" at bounding box center [379, 268] width 575 height 80
drag, startPoint x: 443, startPoint y: 153, endPoint x: 486, endPoint y: 151, distance: 43.0
click at [486, 228] on span "In the pre-industrial age that [PERSON_NAME] lived, canals were being construct…" at bounding box center [379, 268] width 575 height 80
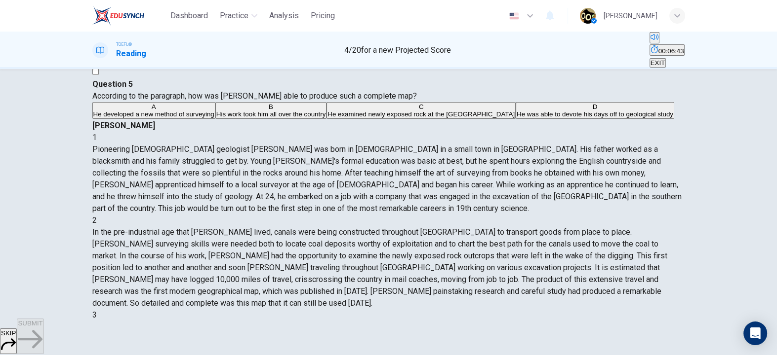
drag, startPoint x: 486, startPoint y: 151, endPoint x: 541, endPoint y: 151, distance: 54.8
click at [541, 228] on span "In the pre-industrial age that [PERSON_NAME] lived, canals were being construct…" at bounding box center [379, 268] width 575 height 80
drag, startPoint x: 541, startPoint y: 151, endPoint x: 590, endPoint y: 152, distance: 48.9
click at [590, 228] on span "In the pre-industrial age that [PERSON_NAME] lived, canals were being construct…" at bounding box center [379, 268] width 575 height 80
drag, startPoint x: 590, startPoint y: 152, endPoint x: 607, endPoint y: 152, distance: 16.8
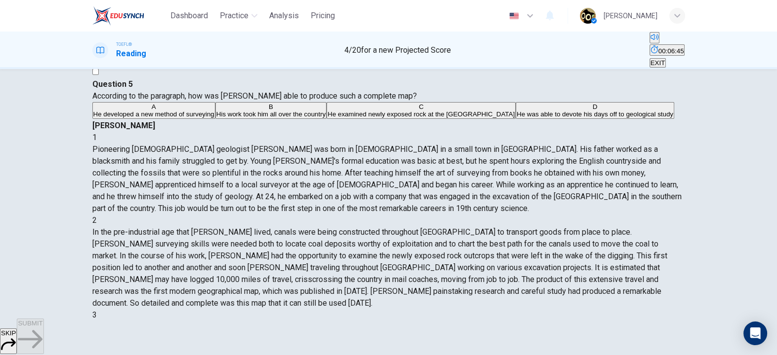
click at [607, 228] on span "In the pre-industrial age that [PERSON_NAME] lived, canals were being construct…" at bounding box center [379, 268] width 575 height 80
drag, startPoint x: 419, startPoint y: 163, endPoint x: 501, endPoint y: 164, distance: 81.5
click at [501, 228] on span "In the pre-industrial age that [PERSON_NAME] lived, canals were being construct…" at bounding box center [379, 268] width 575 height 80
drag, startPoint x: 501, startPoint y: 164, endPoint x: 566, endPoint y: 164, distance: 65.2
click at [566, 228] on span "In the pre-industrial age that [PERSON_NAME] lived, canals were being construct…" at bounding box center [379, 268] width 575 height 80
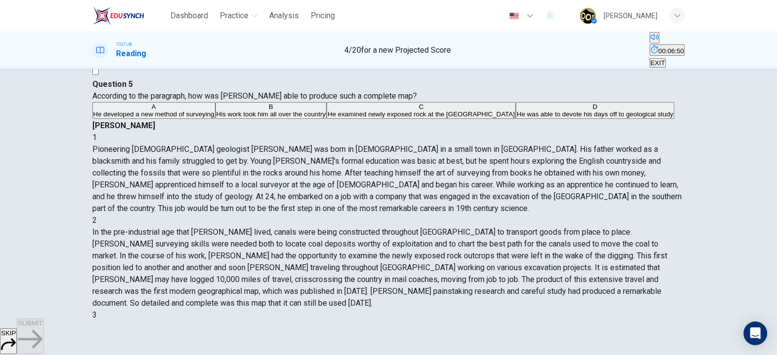
drag, startPoint x: 566, startPoint y: 164, endPoint x: 648, endPoint y: 164, distance: 82.0
click at [648, 228] on span "In the pre-industrial age that [PERSON_NAME] lived, canals were being construct…" at bounding box center [379, 268] width 575 height 80
drag, startPoint x: 402, startPoint y: 173, endPoint x: 504, endPoint y: 174, distance: 102.2
click at [504, 228] on span "In the pre-industrial age that [PERSON_NAME] lived, canals were being construct…" at bounding box center [379, 268] width 575 height 80
drag, startPoint x: 513, startPoint y: 173, endPoint x: 564, endPoint y: 176, distance: 51.4
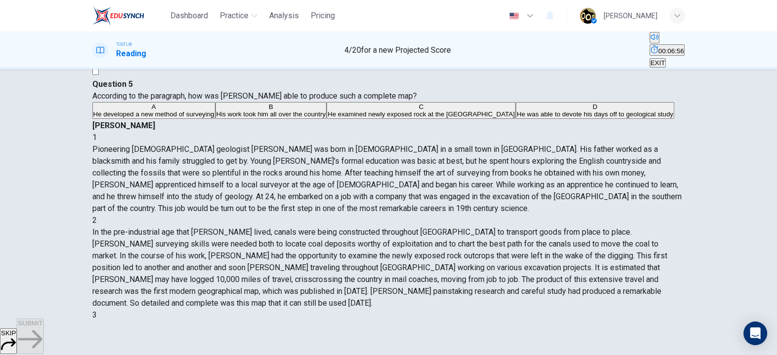
click at [564, 228] on span "In the pre-industrial age that [PERSON_NAME] lived, canals were being construct…" at bounding box center [379, 268] width 575 height 80
drag, startPoint x: 564, startPoint y: 176, endPoint x: 643, endPoint y: 176, distance: 79.5
click at [643, 228] on span "In the pre-industrial age that [PERSON_NAME] lived, canals were being construct…" at bounding box center [379, 268] width 575 height 80
drag, startPoint x: 403, startPoint y: 188, endPoint x: 503, endPoint y: 189, distance: 100.2
click at [503, 228] on span "In the pre-industrial age that [PERSON_NAME] lived, canals were being construct…" at bounding box center [379, 268] width 575 height 80
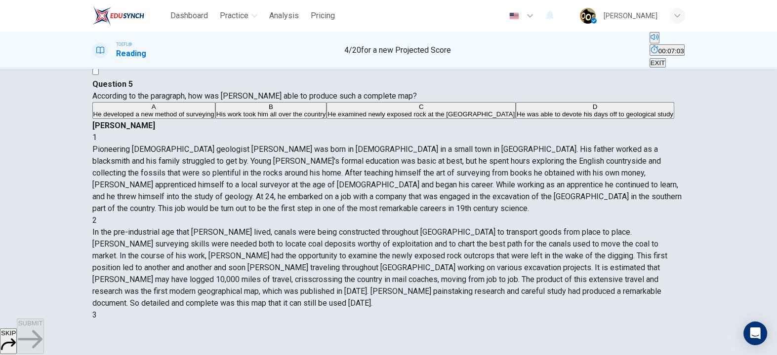
drag, startPoint x: 513, startPoint y: 187, endPoint x: 573, endPoint y: 190, distance: 59.8
click at [573, 228] on span "In the pre-industrial age that [PERSON_NAME] lived, canals were being construct…" at bounding box center [379, 268] width 575 height 80
click at [429, 228] on span "In the pre-industrial age that [PERSON_NAME] lived, canals were being construct…" at bounding box center [379, 268] width 575 height 80
drag, startPoint x: 429, startPoint y: 201, endPoint x: 549, endPoint y: 203, distance: 120.5
click at [549, 228] on span "In the pre-industrial age that [PERSON_NAME] lived, canals were being construct…" at bounding box center [379, 268] width 575 height 80
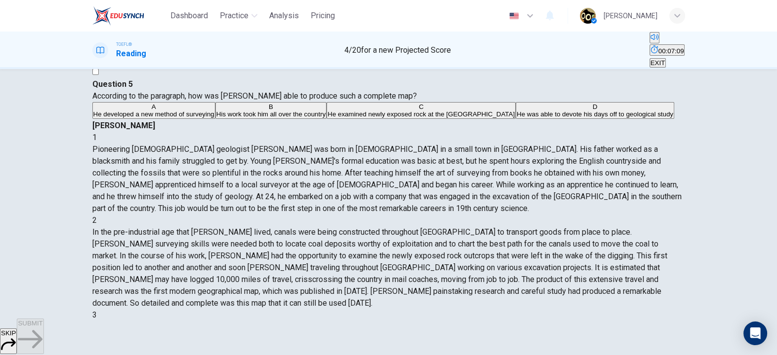
drag, startPoint x: 437, startPoint y: 213, endPoint x: 552, endPoint y: 214, distance: 115.0
click at [552, 228] on span "In the pre-industrial age that [PERSON_NAME] lived, canals were being construct…" at bounding box center [379, 268] width 575 height 80
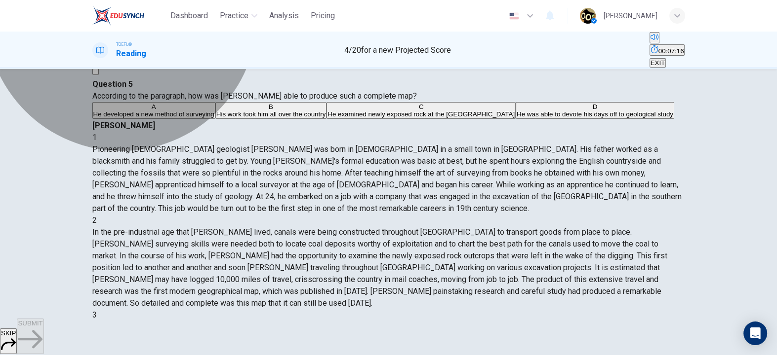
click at [231, 118] on span "His work took him all over the country" at bounding box center [270, 114] width 109 height 7
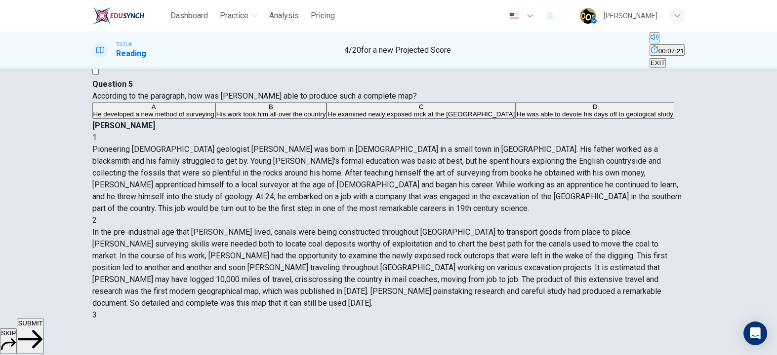
click at [43, 327] on button "SUBMIT" at bounding box center [30, 337] width 27 height 36
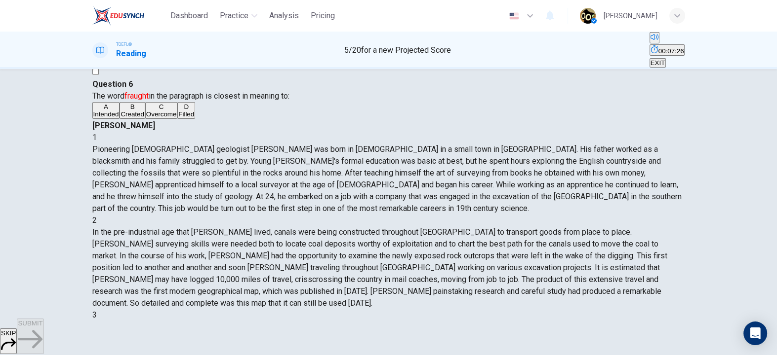
scroll to position [315, 0]
drag, startPoint x: 524, startPoint y: 136, endPoint x: 650, endPoint y: 135, distance: 125.9
drag, startPoint x: 403, startPoint y: 153, endPoint x: 469, endPoint y: 154, distance: 65.7
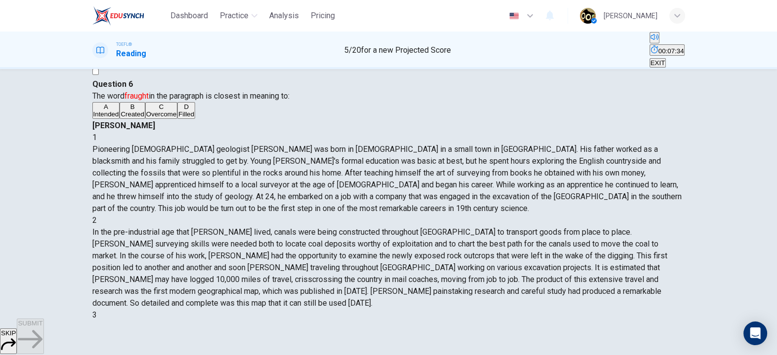
drag, startPoint x: 475, startPoint y: 153, endPoint x: 520, endPoint y: 151, distance: 44.5
drag, startPoint x: 537, startPoint y: 151, endPoint x: 561, endPoint y: 151, distance: 24.2
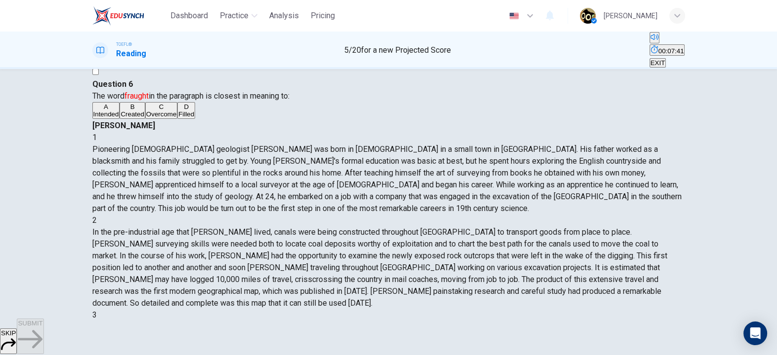
drag, startPoint x: 426, startPoint y: 160, endPoint x: 465, endPoint y: 160, distance: 38.5
drag, startPoint x: 465, startPoint y: 160, endPoint x: 498, endPoint y: 161, distance: 33.6
drag, startPoint x: 498, startPoint y: 161, endPoint x: 552, endPoint y: 164, distance: 53.9
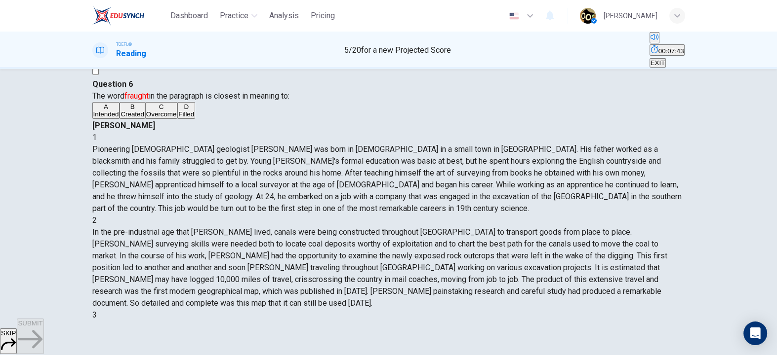
drag, startPoint x: 552, startPoint y: 164, endPoint x: 601, endPoint y: 166, distance: 48.9
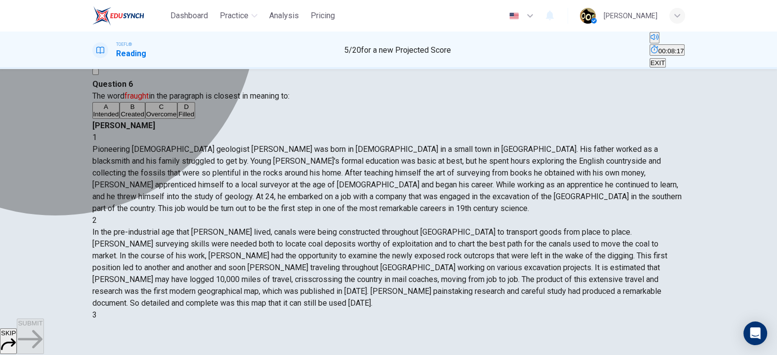
click at [177, 119] on button "D Filled" at bounding box center [186, 110] width 18 height 17
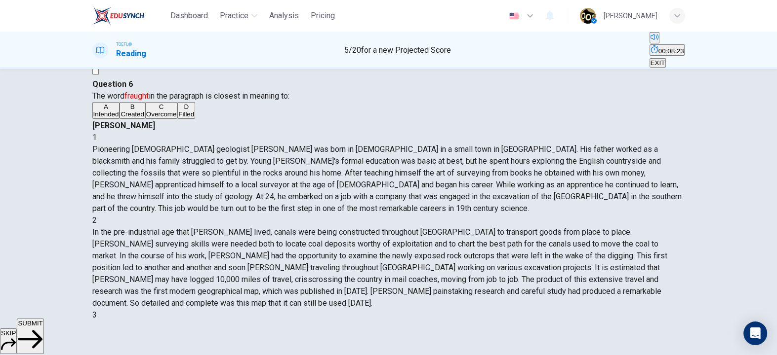
click at [42, 327] on span "SUBMIT" at bounding box center [30, 323] width 25 height 7
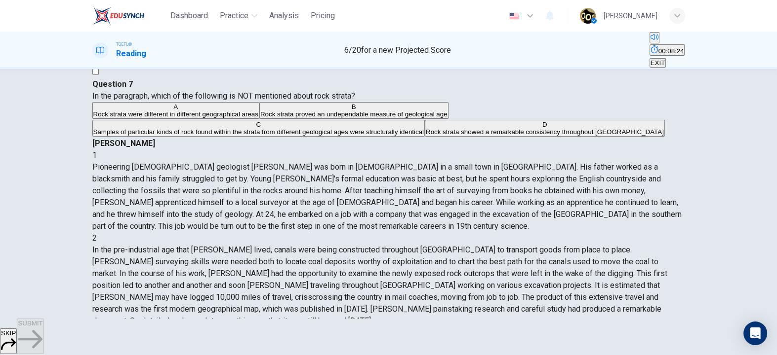
drag, startPoint x: 197, startPoint y: 109, endPoint x: 310, endPoint y: 118, distance: 112.5
click at [310, 101] on span "In the paragraph, which of the following is NOT mentioned about rock strata?" at bounding box center [223, 95] width 263 height 9
drag, startPoint x: 422, startPoint y: 126, endPoint x: 487, endPoint y: 127, distance: 65.2
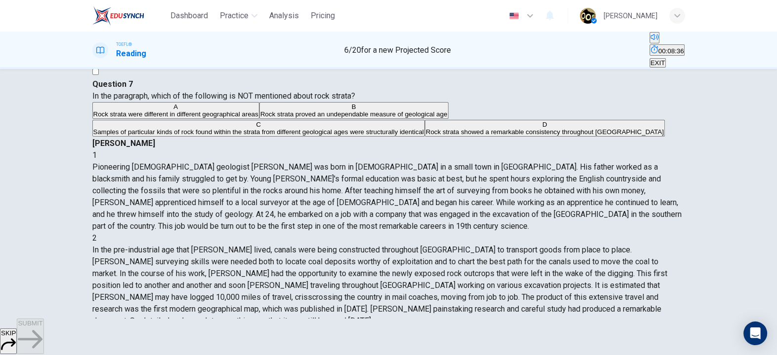
drag, startPoint x: 487, startPoint y: 127, endPoint x: 516, endPoint y: 127, distance: 28.6
drag, startPoint x: 529, startPoint y: 127, endPoint x: 585, endPoint y: 128, distance: 55.3
drag, startPoint x: 643, startPoint y: 128, endPoint x: 665, endPoint y: 128, distance: 21.7
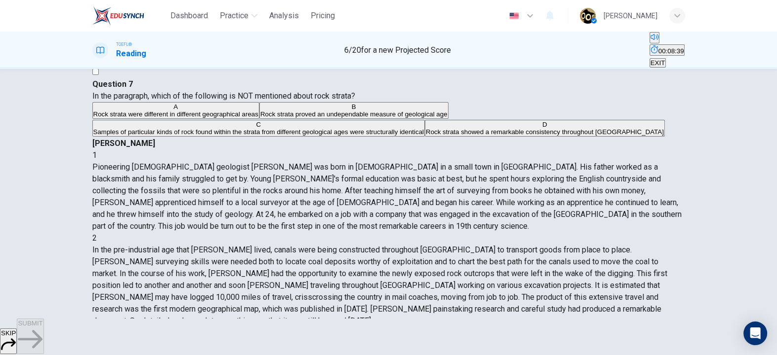
click at [665, 150] on div "1 Pioneering [DEMOGRAPHIC_DATA] geologist [PERSON_NAME] was born in [DEMOGRAPHI…" at bounding box center [388, 351] width 592 height 403
drag, startPoint x: 463, startPoint y: 139, endPoint x: 515, endPoint y: 144, distance: 52.5
drag, startPoint x: 526, startPoint y: 143, endPoint x: 614, endPoint y: 144, distance: 87.9
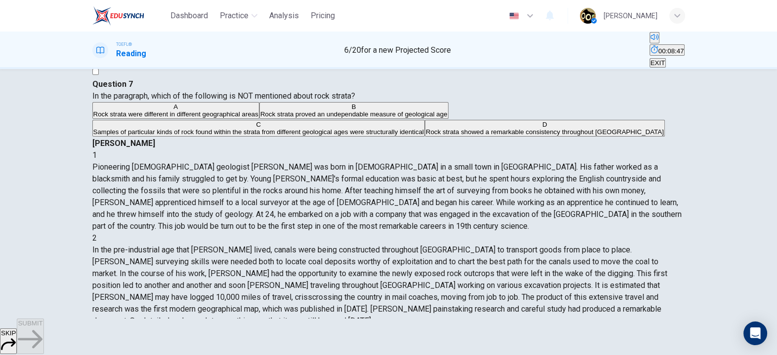
drag, startPoint x: 417, startPoint y: 151, endPoint x: 522, endPoint y: 154, distance: 105.7
drag, startPoint x: 421, startPoint y: 169, endPoint x: 482, endPoint y: 164, distance: 60.9
drag, startPoint x: 500, startPoint y: 164, endPoint x: 534, endPoint y: 164, distance: 33.6
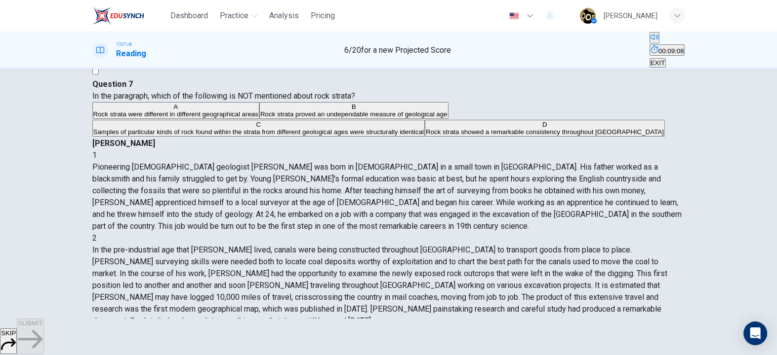
drag, startPoint x: 534, startPoint y: 164, endPoint x: 620, endPoint y: 165, distance: 85.9
drag, startPoint x: 431, startPoint y: 175, endPoint x: 512, endPoint y: 178, distance: 81.0
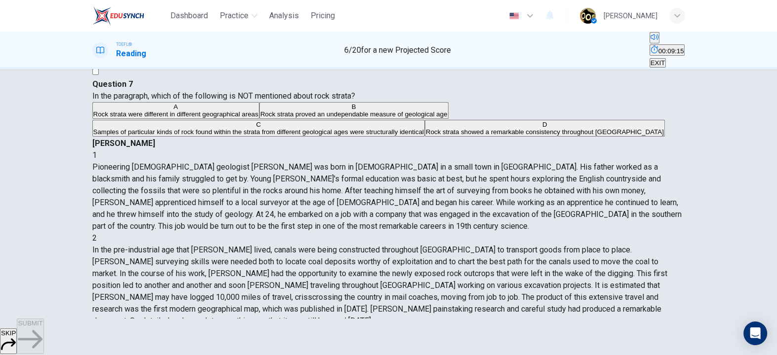
drag, startPoint x: 512, startPoint y: 178, endPoint x: 617, endPoint y: 183, distance: 105.3
drag, startPoint x: 400, startPoint y: 191, endPoint x: 443, endPoint y: 188, distance: 43.1
click at [443, 188] on div "[PERSON_NAME] 1 Pioneering [DEMOGRAPHIC_DATA] geologist [PERSON_NAME] was born …" at bounding box center [388, 345] width 592 height 415
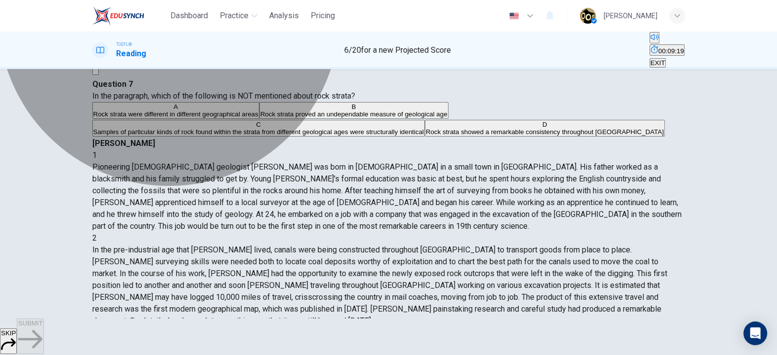
click at [258, 118] on span "Rock strata were different in different geographical areas" at bounding box center [175, 114] width 165 height 7
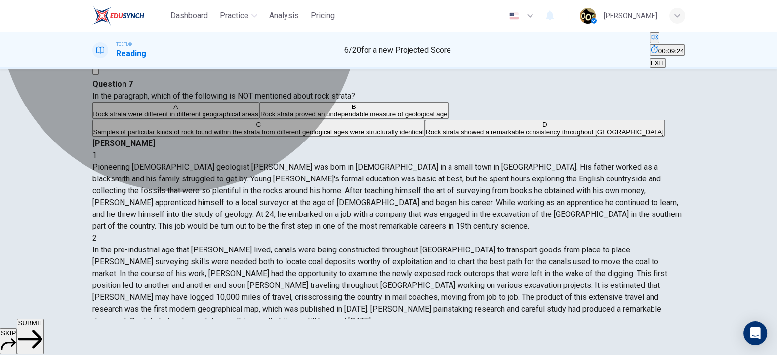
click at [288, 118] on span "Rock strata proved an undependable measure of geological age" at bounding box center [353, 114] width 187 height 7
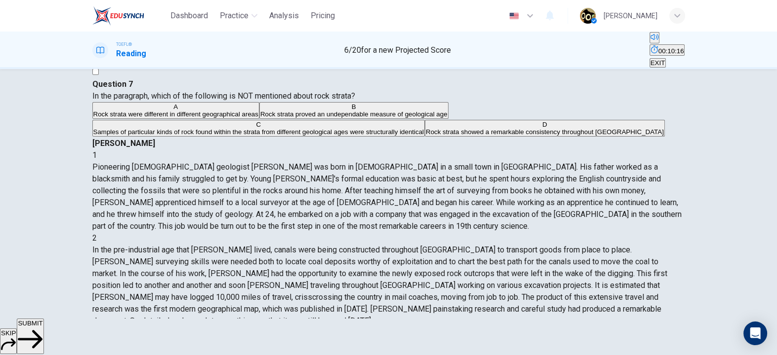
click at [426, 136] on span "Rock strata showed a remarkable consistency throughout [GEOGRAPHIC_DATA]" at bounding box center [545, 131] width 238 height 7
drag, startPoint x: 525, startPoint y: 155, endPoint x: 577, endPoint y: 156, distance: 51.8
drag, startPoint x: 534, startPoint y: 158, endPoint x: 644, endPoint y: 154, distance: 109.7
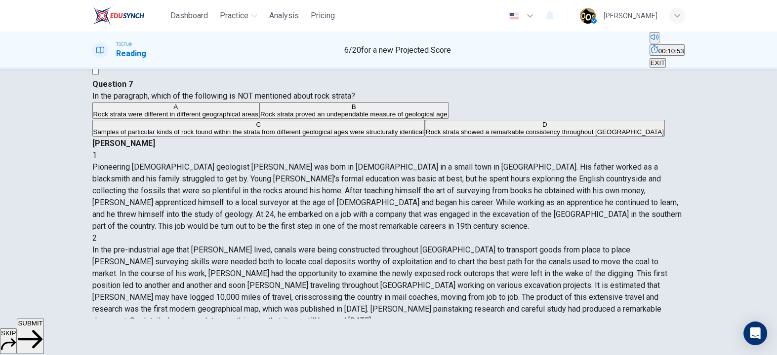
click at [42, 327] on span "SUBMIT" at bounding box center [30, 323] width 25 height 7
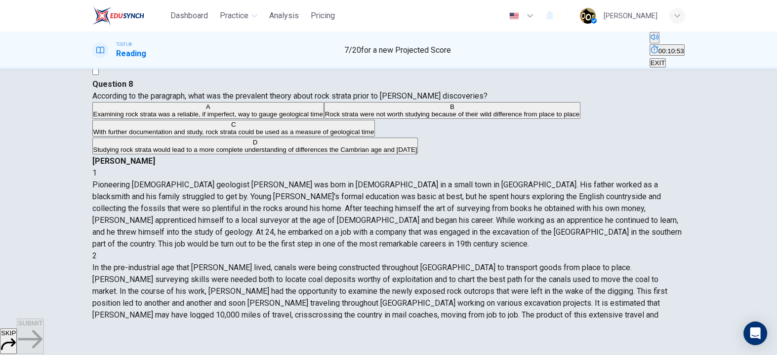
scroll to position [317, 0]
drag, startPoint x: 165, startPoint y: 106, endPoint x: 249, endPoint y: 107, distance: 84.4
click at [249, 101] on span "According to the paragraph, what was the prevalent theory about rock strata pri…" at bounding box center [289, 95] width 395 height 9
drag, startPoint x: 253, startPoint y: 113, endPoint x: 295, endPoint y: 105, distance: 43.2
click at [295, 101] on span "According to the paragraph, what was the prevalent theory about rock strata pri…" at bounding box center [289, 95] width 395 height 9
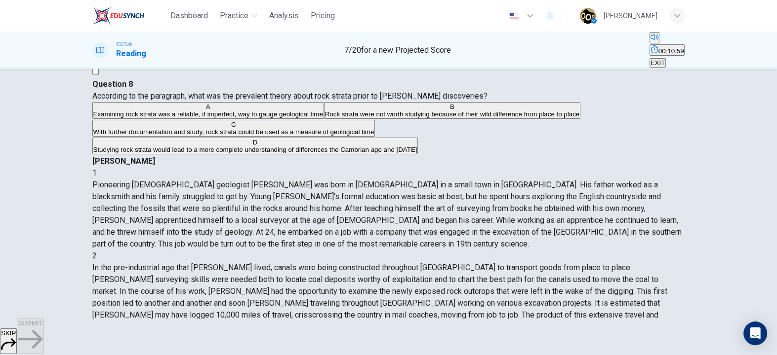
drag, startPoint x: 108, startPoint y: 120, endPoint x: 211, endPoint y: 124, distance: 102.8
click at [211, 124] on div "Question 8 According to the paragraph, what was the prevalent theory about rock…" at bounding box center [388, 117] width 592 height 77
drag, startPoint x: 426, startPoint y: 116, endPoint x: 499, endPoint y: 116, distance: 73.1
drag, startPoint x: 605, startPoint y: 113, endPoint x: 632, endPoint y: 109, distance: 27.4
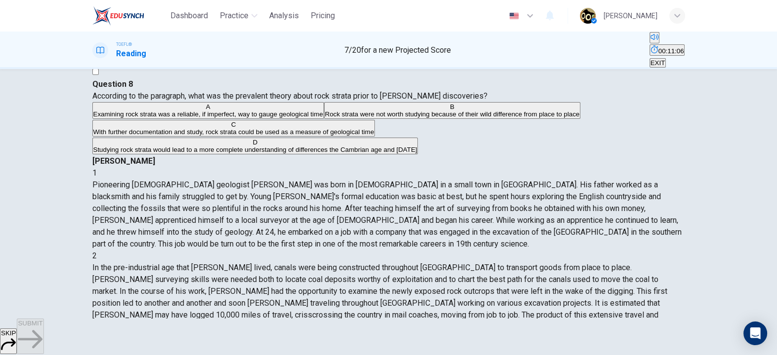
drag, startPoint x: 421, startPoint y: 120, endPoint x: 481, endPoint y: 119, distance: 59.8
drag, startPoint x: 517, startPoint y: 122, endPoint x: 608, endPoint y: 125, distance: 90.9
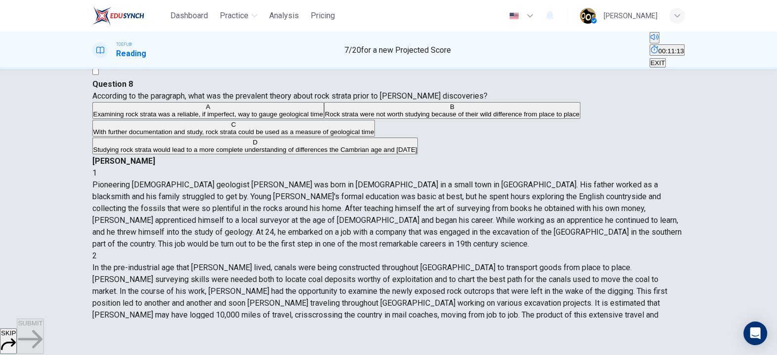
drag, startPoint x: 404, startPoint y: 134, endPoint x: 525, endPoint y: 135, distance: 121.5
drag, startPoint x: 525, startPoint y: 135, endPoint x: 663, endPoint y: 148, distance: 137.9
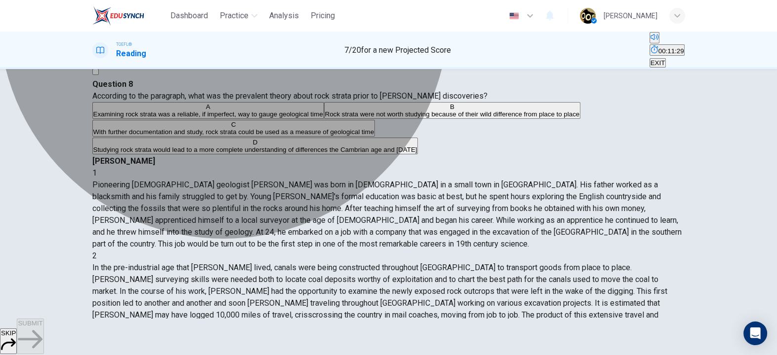
click at [323, 118] on span "Examining rock strata was a reliable, if imperfect, way to gauge geological time" at bounding box center [208, 114] width 230 height 7
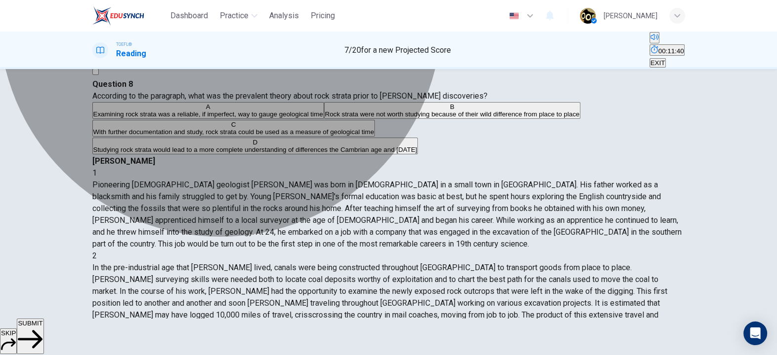
click at [329, 136] on span "With further documentation and study, rock strata could be used as a measure of…" at bounding box center [233, 131] width 281 height 7
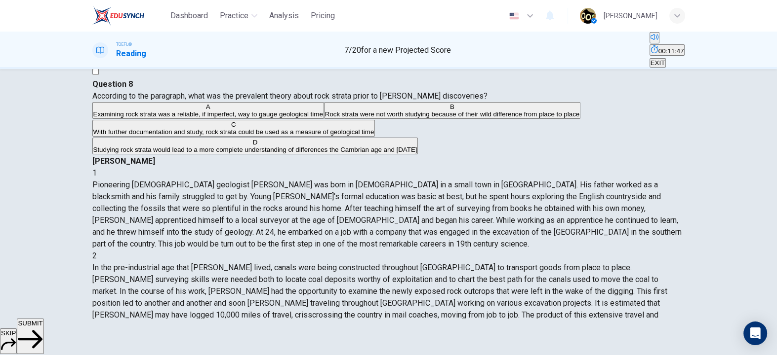
drag, startPoint x: 504, startPoint y: 118, endPoint x: 532, endPoint y: 122, distance: 28.5
drag, startPoint x: 532, startPoint y: 122, endPoint x: 618, endPoint y: 122, distance: 85.4
drag, startPoint x: 415, startPoint y: 129, endPoint x: 503, endPoint y: 139, distance: 87.9
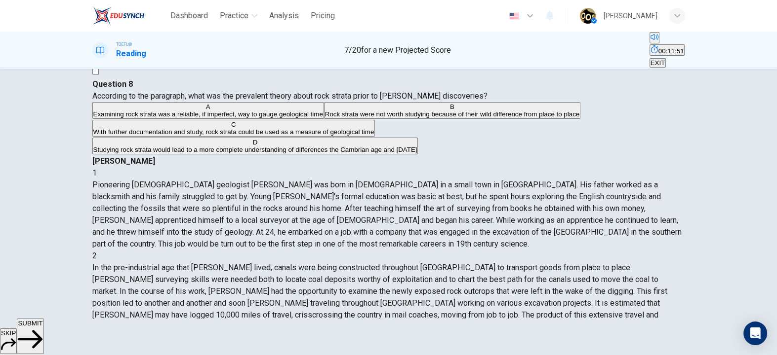
click at [42, 327] on span "SUBMIT" at bounding box center [30, 323] width 25 height 7
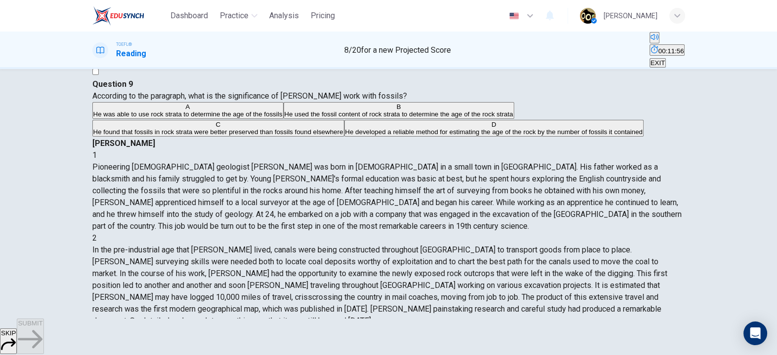
scroll to position [390, 0]
drag, startPoint x: 173, startPoint y: 112, endPoint x: 336, endPoint y: 114, distance: 162.4
click at [336, 101] on span "According to the paragraph, what is the significance of [PERSON_NAME] work with…" at bounding box center [249, 95] width 315 height 9
drag, startPoint x: 467, startPoint y: 128, endPoint x: 506, endPoint y: 125, distance: 38.6
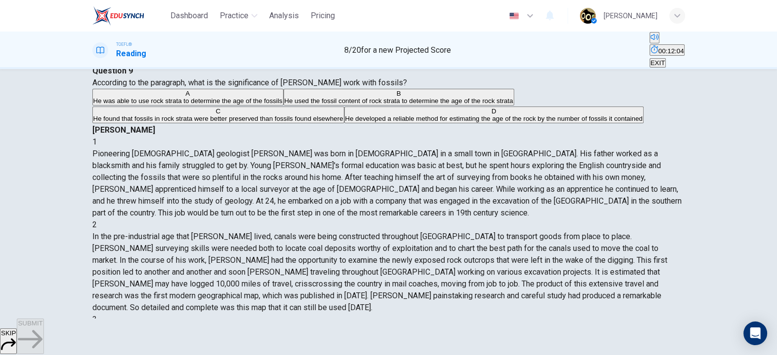
scroll to position [31, 0]
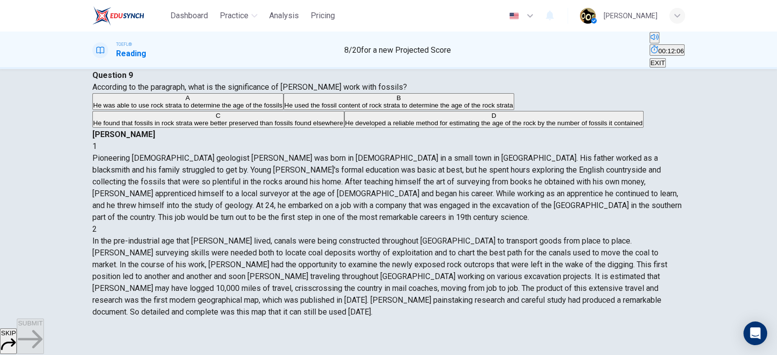
drag, startPoint x: 513, startPoint y: 118, endPoint x: 623, endPoint y: 112, distance: 109.3
drag, startPoint x: 422, startPoint y: 125, endPoint x: 490, endPoint y: 127, distance: 68.2
drag, startPoint x: 490, startPoint y: 127, endPoint x: 592, endPoint y: 127, distance: 102.2
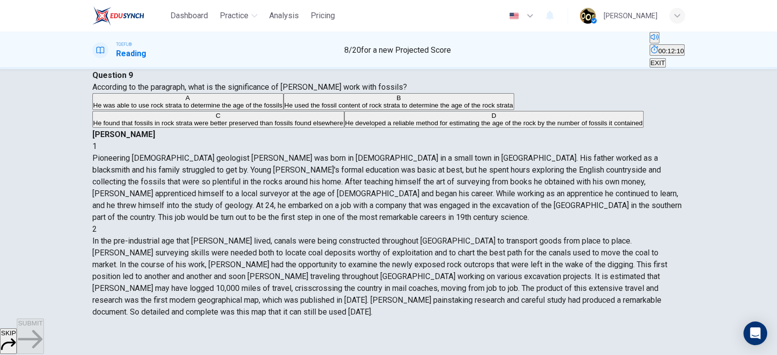
drag, startPoint x: 592, startPoint y: 127, endPoint x: 649, endPoint y: 127, distance: 56.8
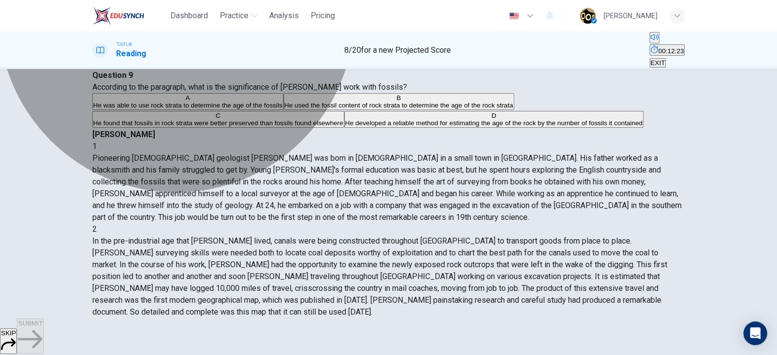
click at [285, 109] on span "He used the fossil content of rock strata to determine the age of the rock stra…" at bounding box center [398, 105] width 229 height 7
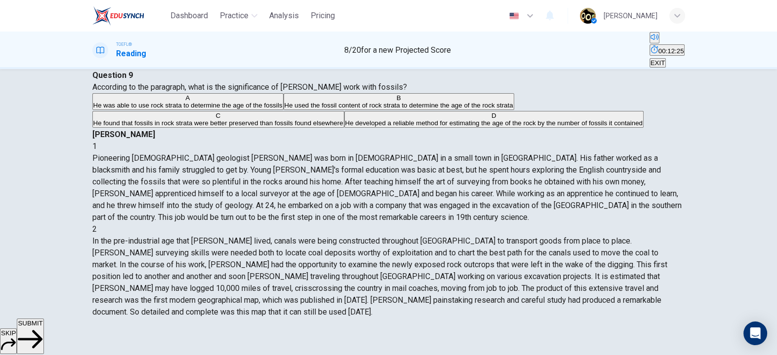
click at [345, 127] on span "He developed a reliable method for estimating the age of the rock by the number…" at bounding box center [493, 122] width 297 height 7
drag, startPoint x: 403, startPoint y: 140, endPoint x: 496, endPoint y: 141, distance: 92.8
drag, startPoint x: 496, startPoint y: 141, endPoint x: 574, endPoint y: 142, distance: 78.5
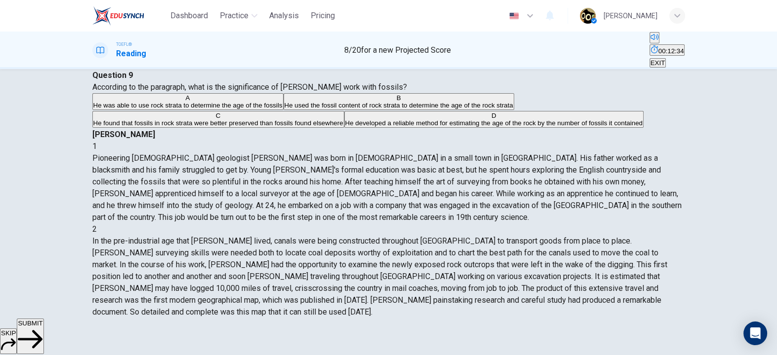
drag, startPoint x: 579, startPoint y: 144, endPoint x: 641, endPoint y: 141, distance: 62.3
drag, startPoint x: 410, startPoint y: 150, endPoint x: 502, endPoint y: 156, distance: 92.1
drag, startPoint x: 502, startPoint y: 156, endPoint x: 566, endPoint y: 156, distance: 63.7
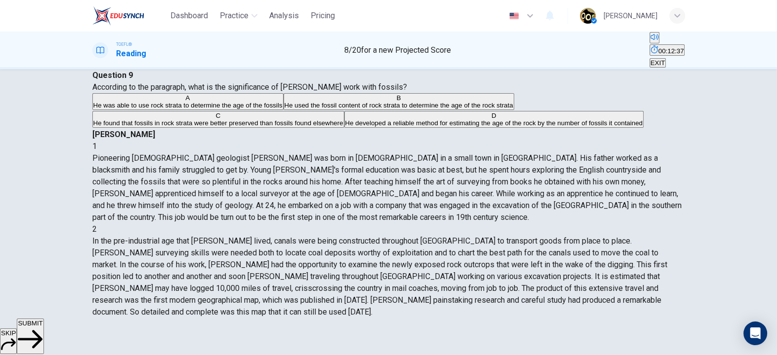
drag, startPoint x: 566, startPoint y: 156, endPoint x: 639, endPoint y: 155, distance: 73.6
drag, startPoint x: 424, startPoint y: 166, endPoint x: 525, endPoint y: 167, distance: 101.2
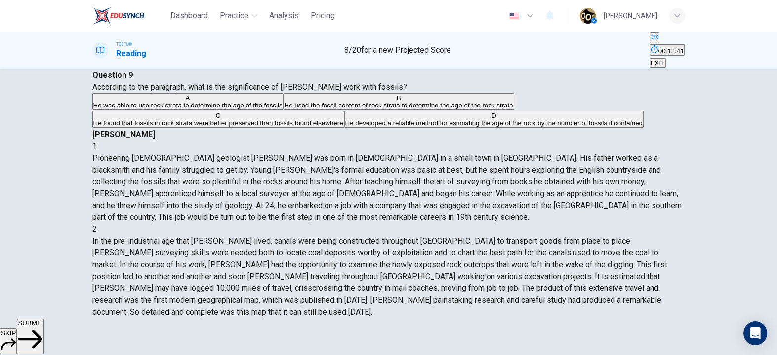
drag, startPoint x: 525, startPoint y: 167, endPoint x: 617, endPoint y: 168, distance: 91.8
drag, startPoint x: 617, startPoint y: 168, endPoint x: 655, endPoint y: 168, distance: 38.5
drag, startPoint x: 397, startPoint y: 178, endPoint x: 461, endPoint y: 178, distance: 63.2
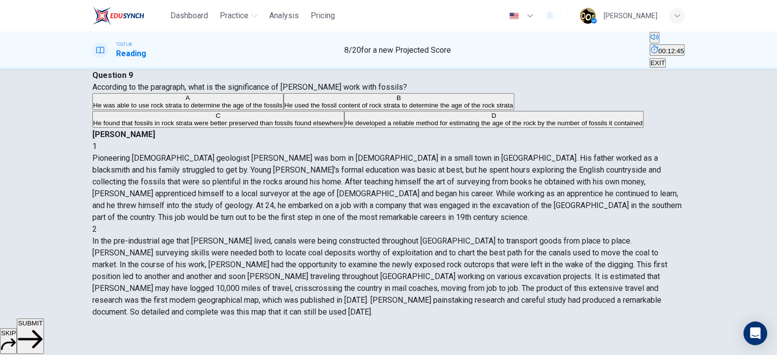
click at [461, 178] on div "[PERSON_NAME] 1 Pioneering [DEMOGRAPHIC_DATA] geologist [PERSON_NAME] was born …" at bounding box center [388, 336] width 592 height 415
drag, startPoint x: 461, startPoint y: 178, endPoint x: 509, endPoint y: 179, distance: 48.4
drag, startPoint x: 509, startPoint y: 179, endPoint x: 594, endPoint y: 176, distance: 85.5
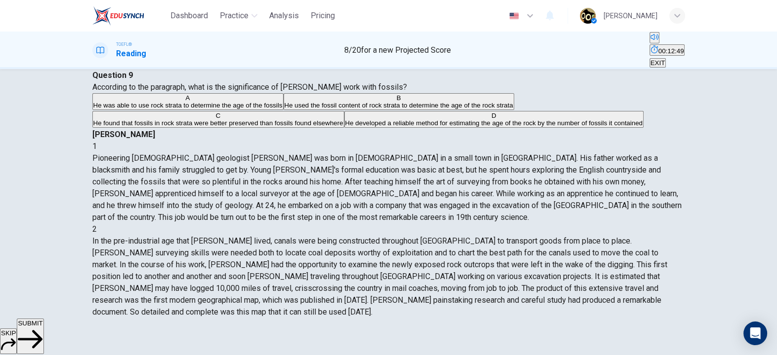
drag, startPoint x: 401, startPoint y: 191, endPoint x: 474, endPoint y: 190, distance: 73.6
click at [474, 190] on div "[PERSON_NAME] 1 Pioneering [DEMOGRAPHIC_DATA] geologist [PERSON_NAME] was born …" at bounding box center [388, 336] width 592 height 415
drag, startPoint x: 474, startPoint y: 190, endPoint x: 587, endPoint y: 197, distance: 112.8
click at [42, 335] on icon "button" at bounding box center [30, 339] width 25 height 25
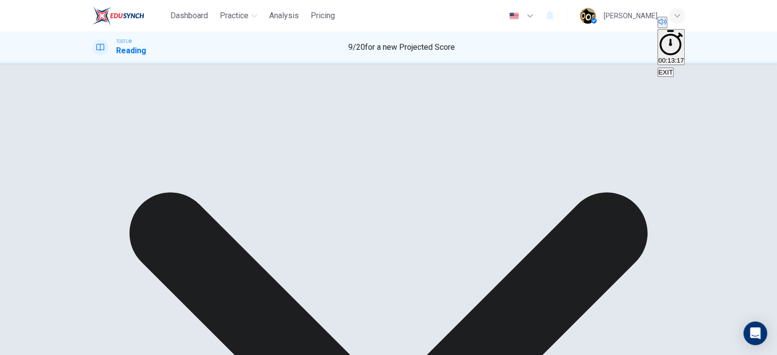
drag, startPoint x: 166, startPoint y: 175, endPoint x: 186, endPoint y: 191, distance: 25.3
click at [186, 123] on div "A He was able to use rock strata to determine the age of the fossils B He used …" at bounding box center [388, 105] width 592 height 36
drag, startPoint x: 186, startPoint y: 191, endPoint x: 148, endPoint y: 181, distance: 39.2
click at [148, 123] on div "A He was able to use rock strata to determine the age of the fossils B He used …" at bounding box center [388, 105] width 592 height 36
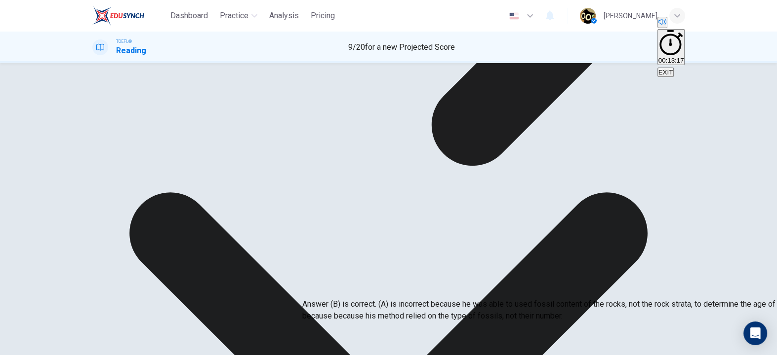
drag, startPoint x: 319, startPoint y: 290, endPoint x: 360, endPoint y: 295, distance: 40.8
click at [360, 299] on p "Answer (B) is correct. (A) is incorrect because he was able to used fossil cont…" at bounding box center [690, 311] width 777 height 24
drag, startPoint x: 325, startPoint y: 298, endPoint x: 349, endPoint y: 301, distance: 23.3
click at [349, 301] on p "Answer (B) is correct. (A) is incorrect because he was able to used fossil cont…" at bounding box center [690, 311] width 777 height 24
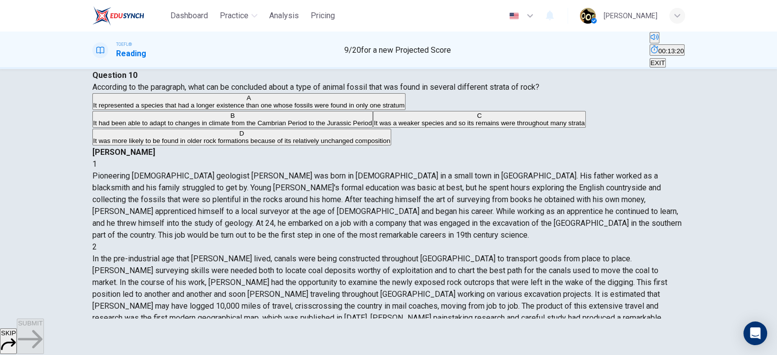
scroll to position [402, 0]
drag, startPoint x: 426, startPoint y: 151, endPoint x: 493, endPoint y: 156, distance: 67.3
click at [278, 92] on span "According to the paragraph, what can be concluded about a type of animal fossil…" at bounding box center [315, 86] width 447 height 9
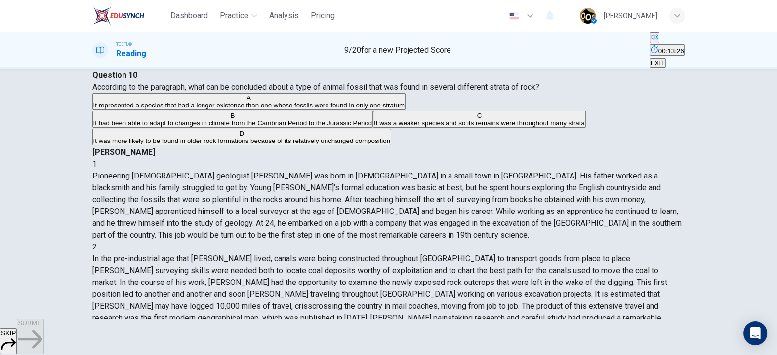
click at [278, 92] on span "According to the paragraph, what can be concluded about a type of animal fossil…" at bounding box center [315, 86] width 447 height 9
drag, startPoint x: 205, startPoint y: 108, endPoint x: 234, endPoint y: 108, distance: 28.6
click at [234, 92] on span "According to the paragraph, what can be concluded about a type of animal fossil…" at bounding box center [315, 86] width 447 height 9
drag, startPoint x: 424, startPoint y: 151, endPoint x: 495, endPoint y: 151, distance: 71.6
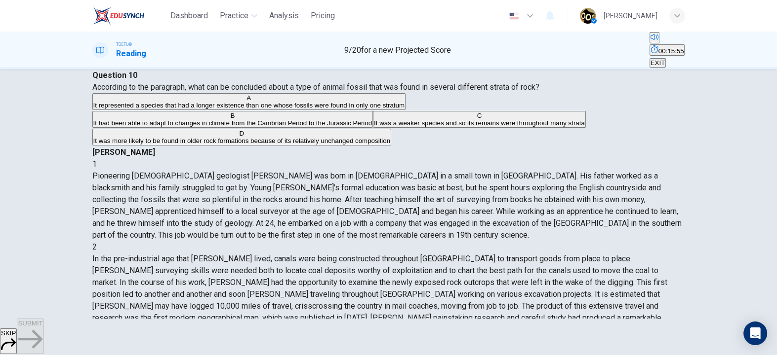
drag, startPoint x: 234, startPoint y: 101, endPoint x: 276, endPoint y: 102, distance: 41.5
click at [276, 92] on span "According to the paragraph, what can be concluded about a type of animal fossil…" at bounding box center [315, 86] width 447 height 9
drag, startPoint x: 276, startPoint y: 102, endPoint x: 304, endPoint y: 108, distance: 29.2
click at [304, 92] on span "According to the paragraph, what can be concluded about a type of animal fossil…" at bounding box center [315, 86] width 447 height 9
click at [146, 92] on span "According to the paragraph, what can be concluded about a type of animal fossil…" at bounding box center [315, 86] width 447 height 9
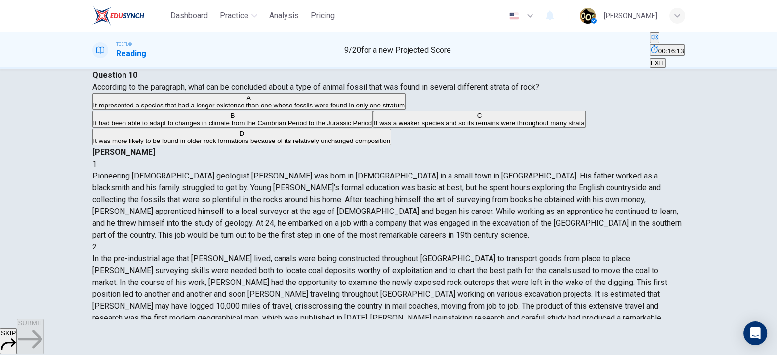
click at [167, 92] on span "According to the paragraph, what can be concluded about a type of animal fossil…" at bounding box center [315, 86] width 447 height 9
drag, startPoint x: 200, startPoint y: 102, endPoint x: 307, endPoint y: 105, distance: 106.2
click at [307, 92] on span "According to the paragraph, what can be concluded about a type of animal fossil…" at bounding box center [315, 86] width 447 height 9
drag, startPoint x: 120, startPoint y: 115, endPoint x: 139, endPoint y: 114, distance: 18.8
click at [139, 92] on span "According to the paragraph, what can be concluded about a type of animal fossil…" at bounding box center [315, 86] width 447 height 9
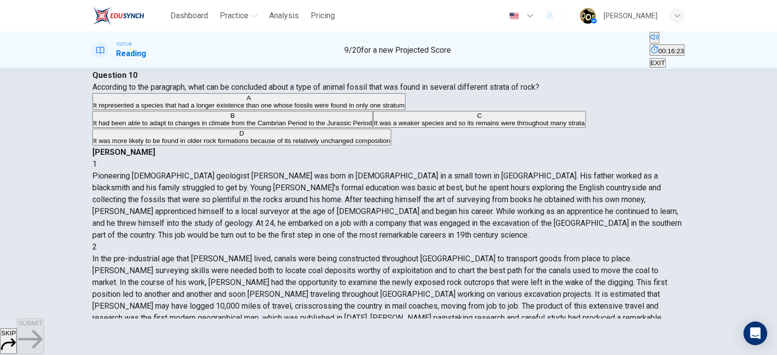
drag, startPoint x: 139, startPoint y: 114, endPoint x: 211, endPoint y: 106, distance: 72.5
click at [211, 92] on span "According to the paragraph, what can be concluded about a type of animal fossil…" at bounding box center [315, 86] width 447 height 9
drag, startPoint x: 563, startPoint y: 119, endPoint x: 617, endPoint y: 121, distance: 54.3
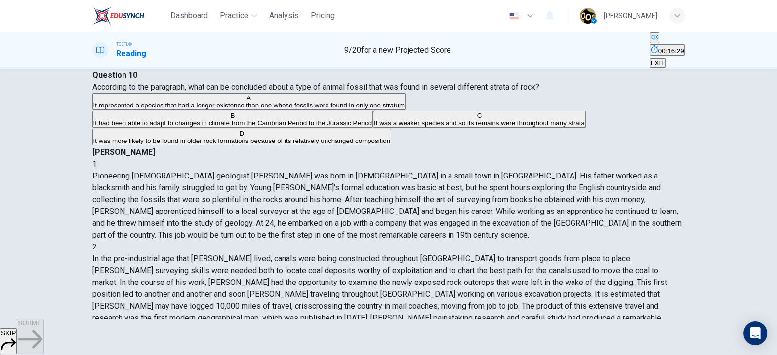
drag, startPoint x: 423, startPoint y: 130, endPoint x: 553, endPoint y: 135, distance: 129.9
drag, startPoint x: 525, startPoint y: 168, endPoint x: 545, endPoint y: 165, distance: 19.4
drag, startPoint x: 463, startPoint y: 191, endPoint x: 481, endPoint y: 186, distance: 18.8
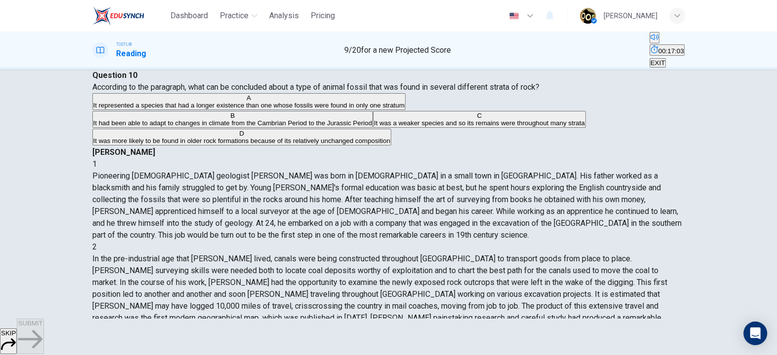
drag, startPoint x: 481, startPoint y: 186, endPoint x: 561, endPoint y: 196, distance: 81.1
drag, startPoint x: 572, startPoint y: 189, endPoint x: 620, endPoint y: 197, distance: 49.1
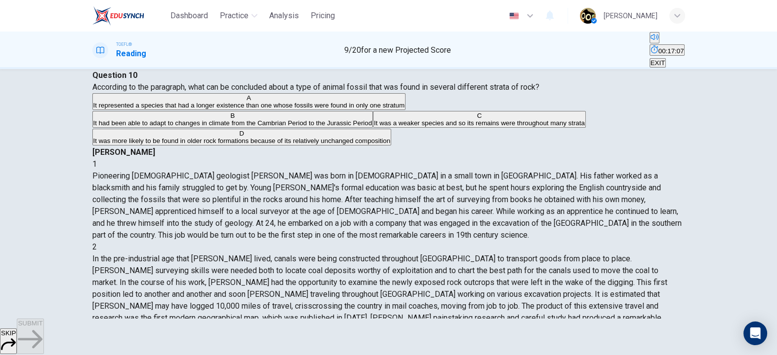
drag, startPoint x: 411, startPoint y: 206, endPoint x: 463, endPoint y: 203, distance: 51.9
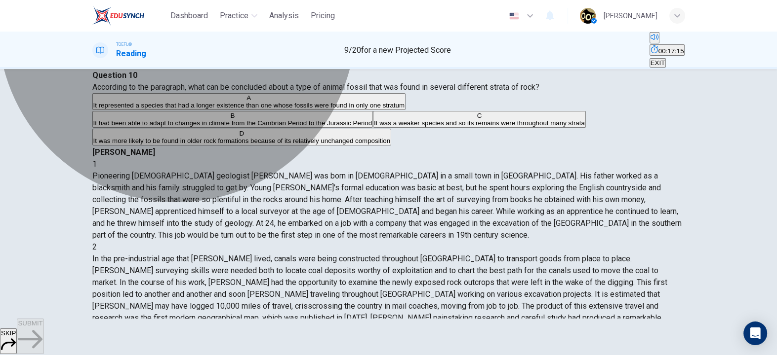
click at [286, 109] on span "It represented a species that had a longer existence than one whose fossils wer…" at bounding box center [249, 105] width 312 height 7
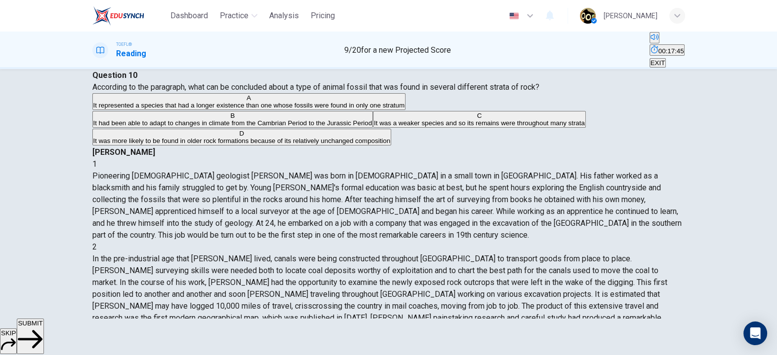
click at [42, 333] on icon "button" at bounding box center [30, 339] width 25 height 25
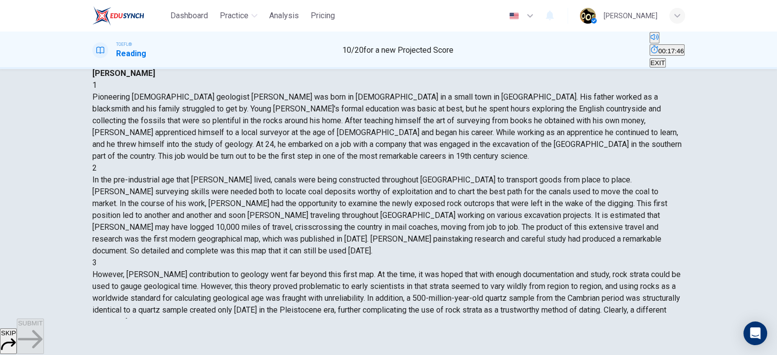
scroll to position [76, 0]
drag, startPoint x: 433, startPoint y: 258, endPoint x: 484, endPoint y: 258, distance: 51.4
drag, startPoint x: 484, startPoint y: 258, endPoint x: 564, endPoint y: 253, distance: 79.6
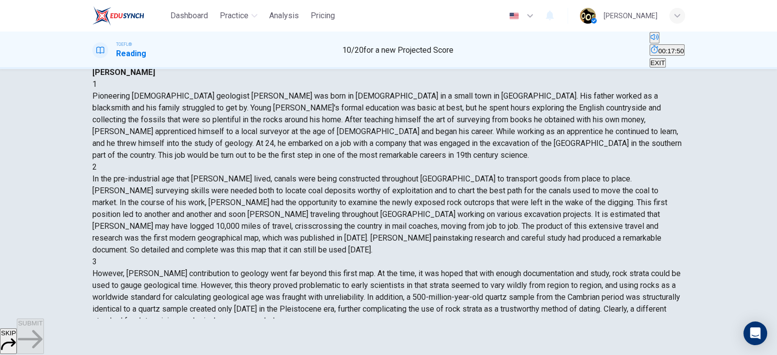
drag, startPoint x: 430, startPoint y: 254, endPoint x: 501, endPoint y: 265, distance: 71.9
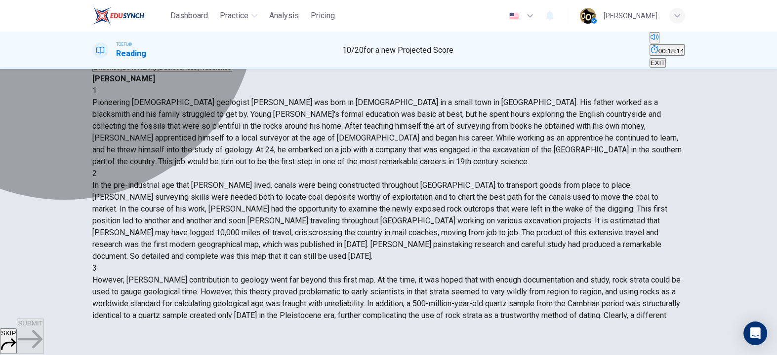
click at [121, 72] on button "A Evidence" at bounding box center [106, 63] width 29 height 17
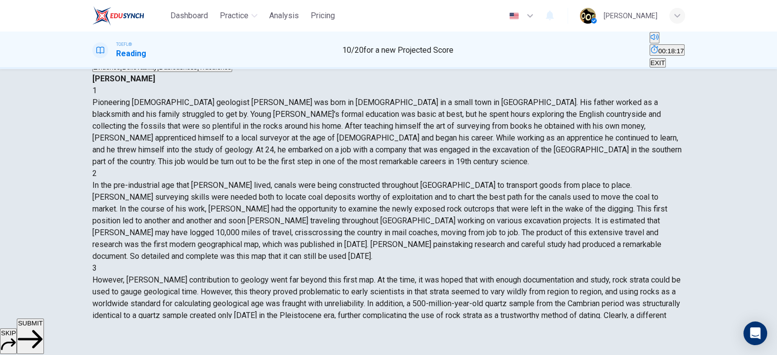
click at [42, 327] on span "SUBMIT" at bounding box center [30, 323] width 25 height 7
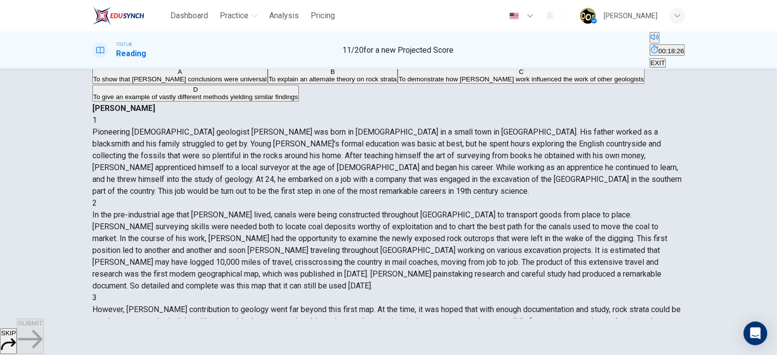
scroll to position [58, 0]
click at [118, 8] on img at bounding box center [118, 16] width 52 height 20
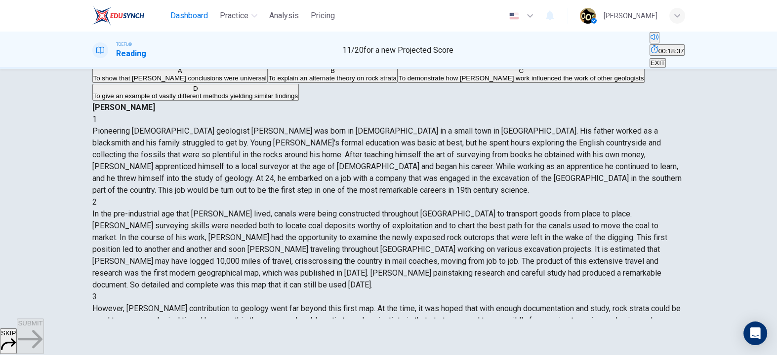
click at [191, 10] on span "Dashboard" at bounding box center [189, 16] width 38 height 12
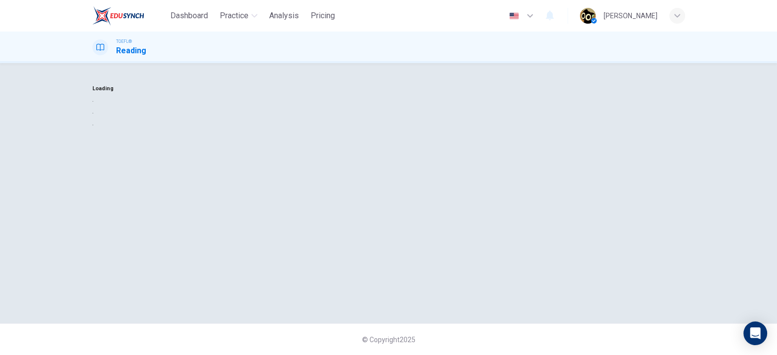
scroll to position [0, 0]
